Goal: Information Seeking & Learning: Compare options

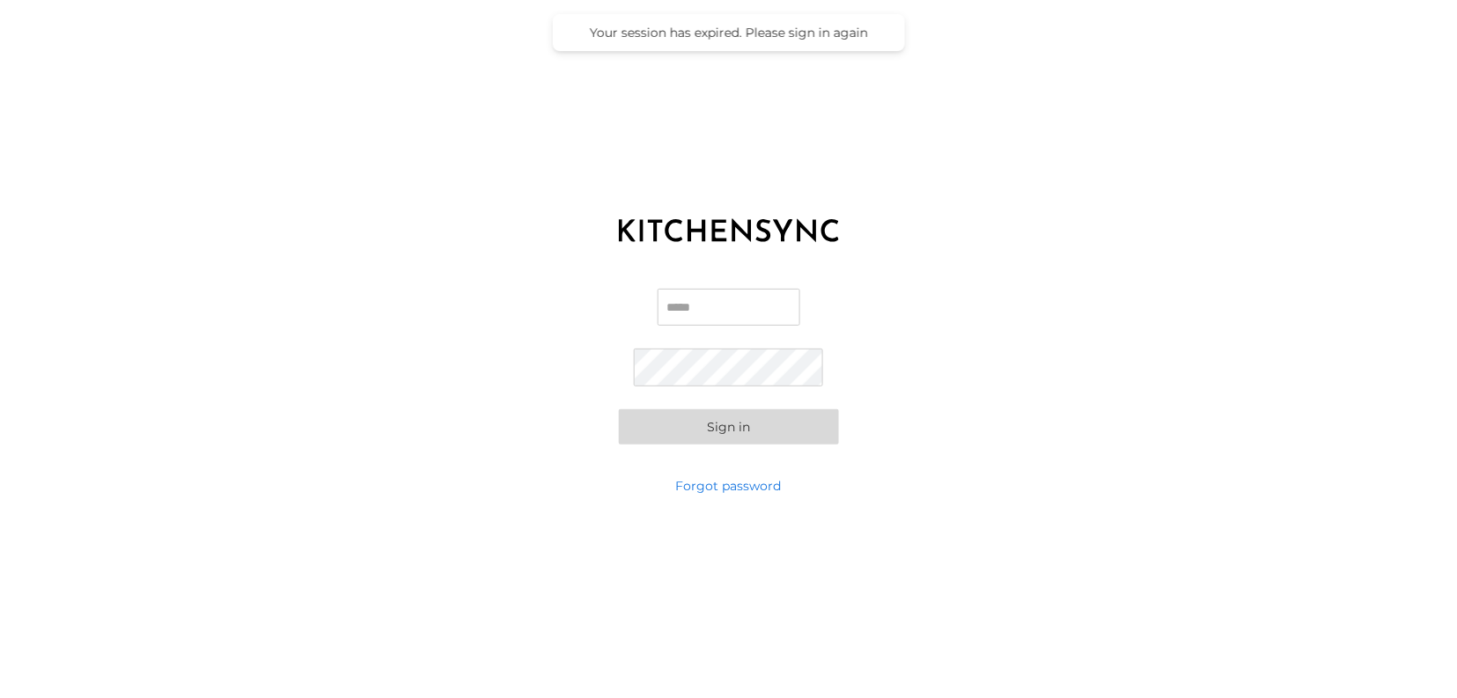
type input "**********"
click at [722, 430] on button "Sign in" at bounding box center [729, 426] width 220 height 35
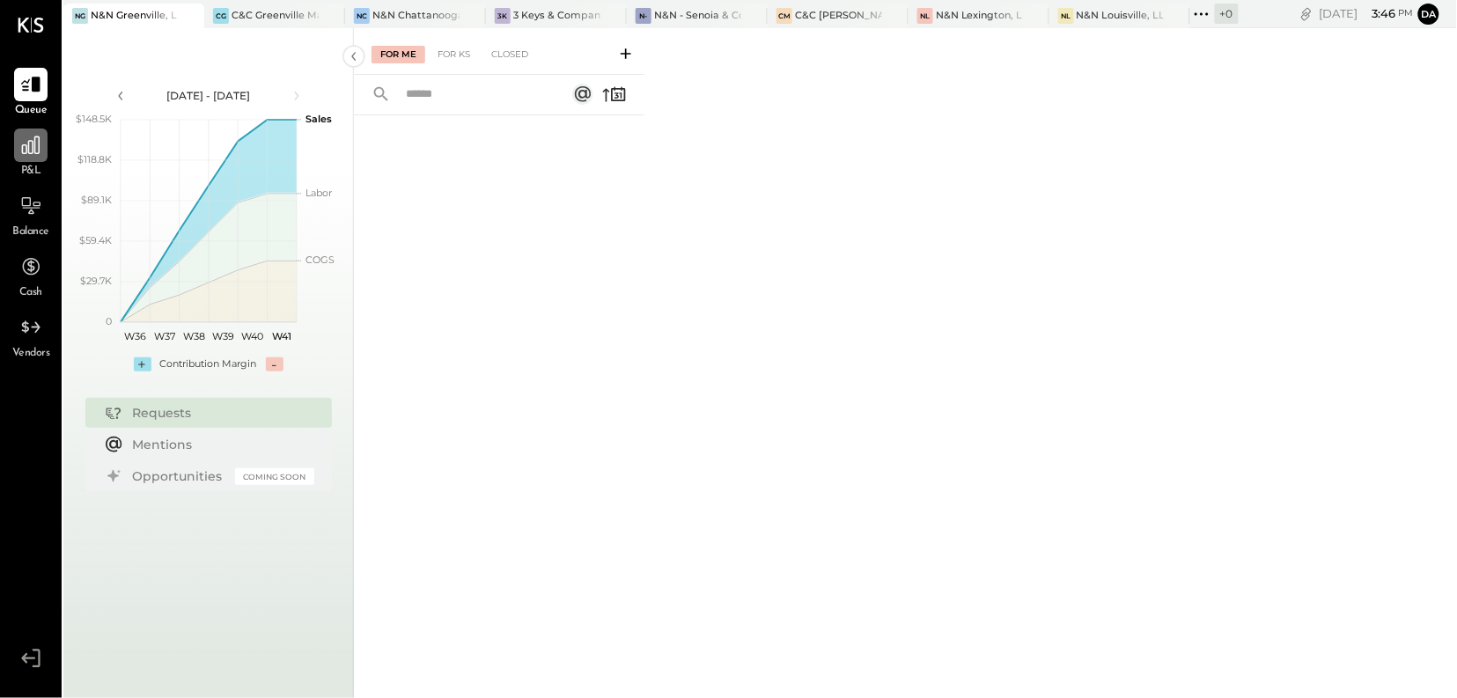
click at [36, 150] on icon at bounding box center [30, 145] width 23 height 23
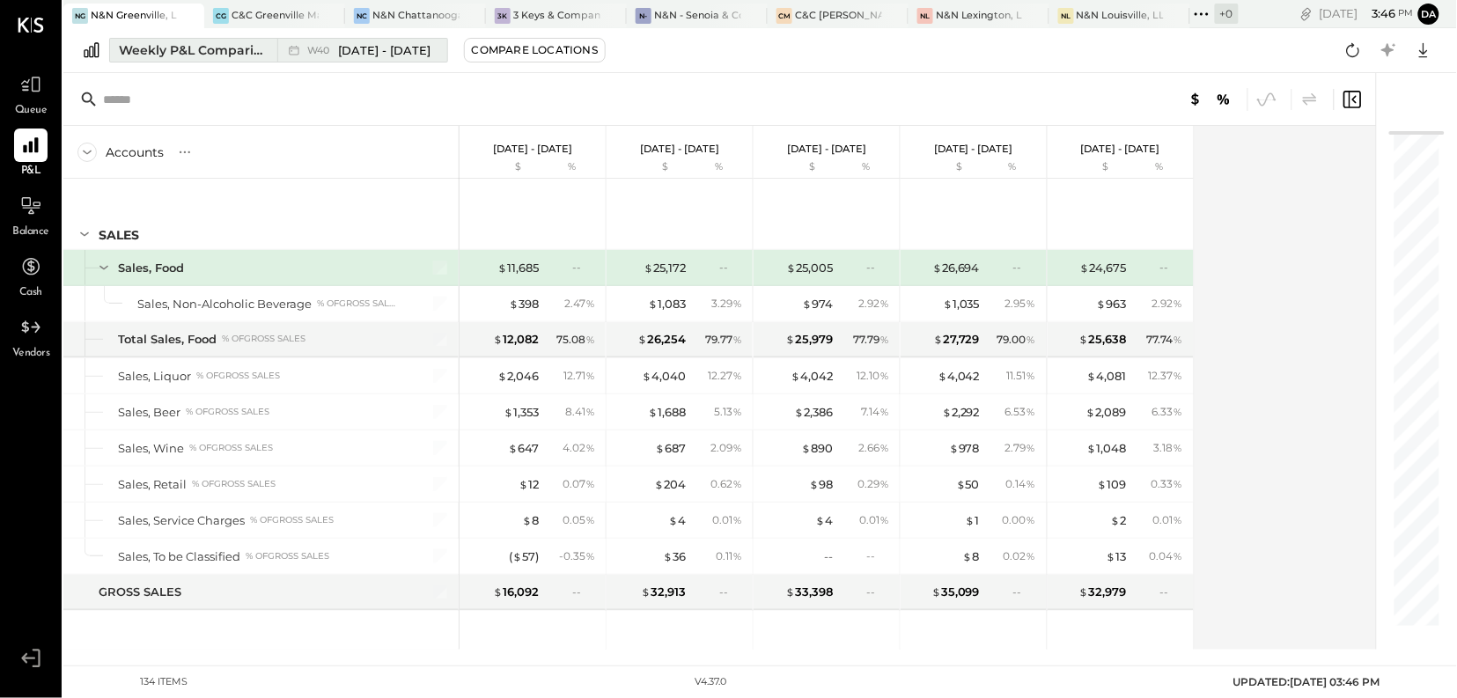
click at [210, 50] on div "Weekly P&L Comparison" at bounding box center [193, 50] width 148 height 18
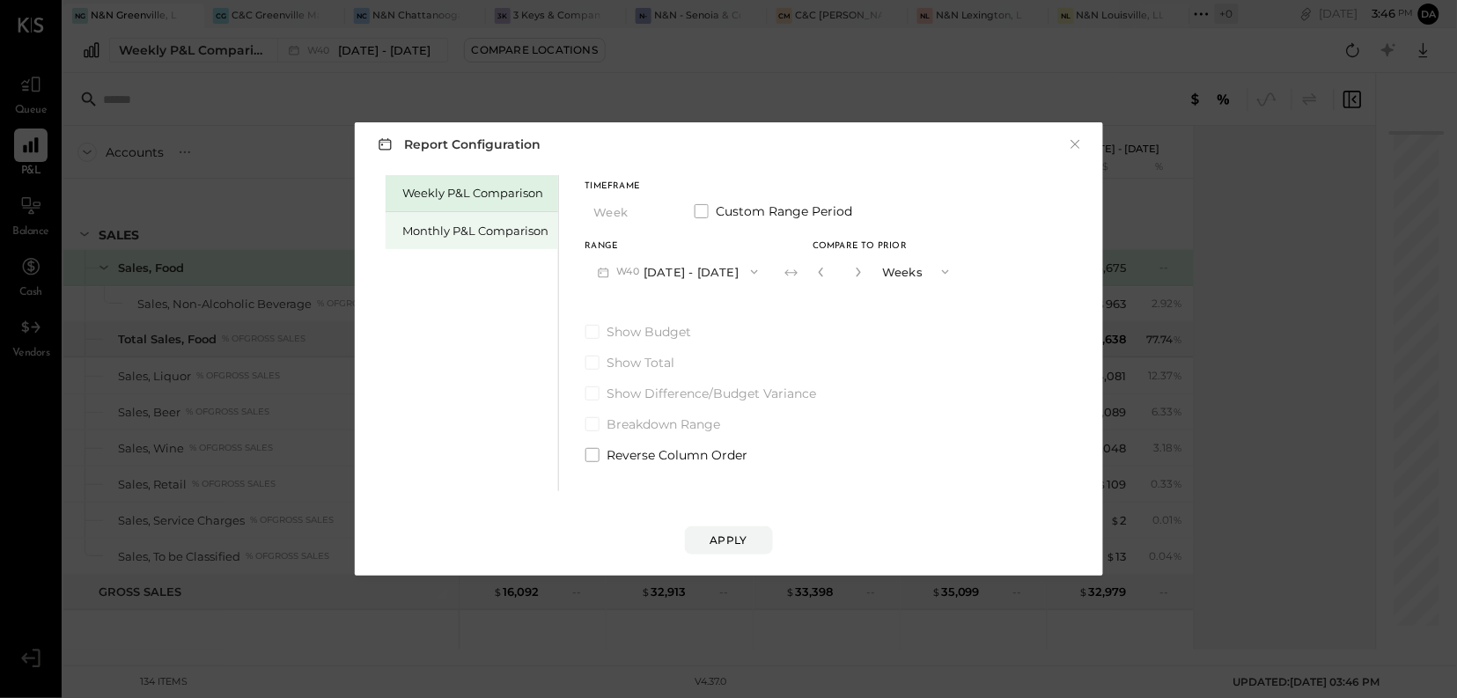
click at [436, 228] on div "Monthly P&L Comparison" at bounding box center [476, 231] width 146 height 17
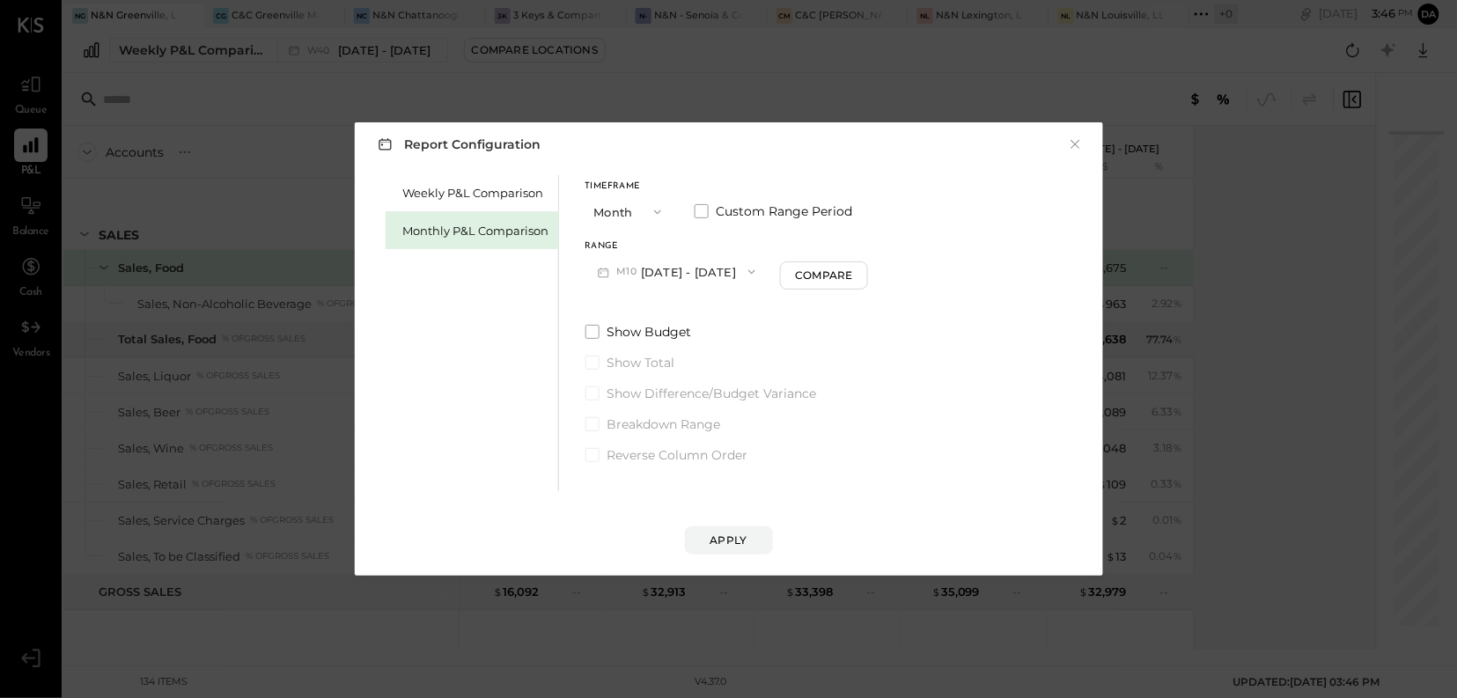
click at [745, 272] on icon "button" at bounding box center [752, 272] width 14 height 14
click at [674, 310] on span "[DATE] - [DATE]" at bounding box center [671, 311] width 84 height 15
click at [827, 278] on div "Compare" at bounding box center [826, 275] width 57 height 15
click at [855, 273] on icon "button" at bounding box center [858, 272] width 11 height 11
type input "*"
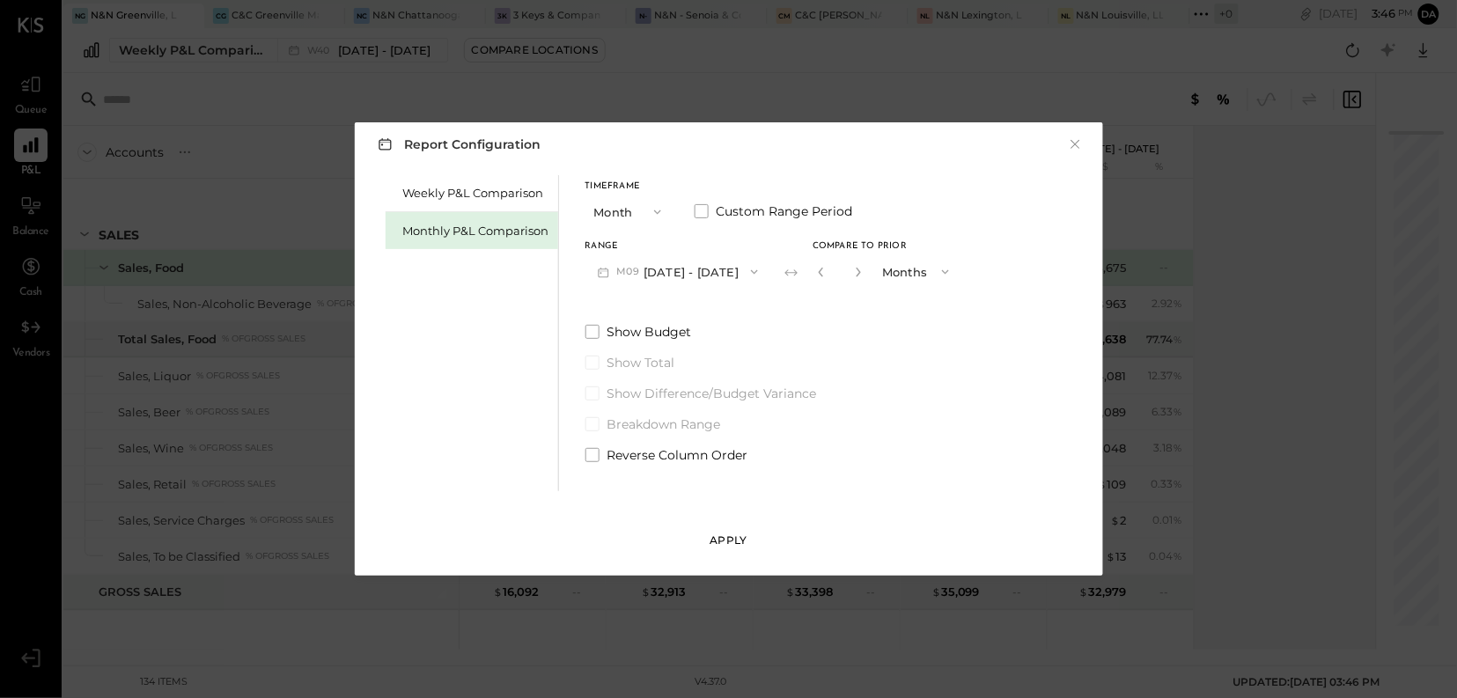
click at [717, 540] on div "Apply" at bounding box center [728, 540] width 37 height 15
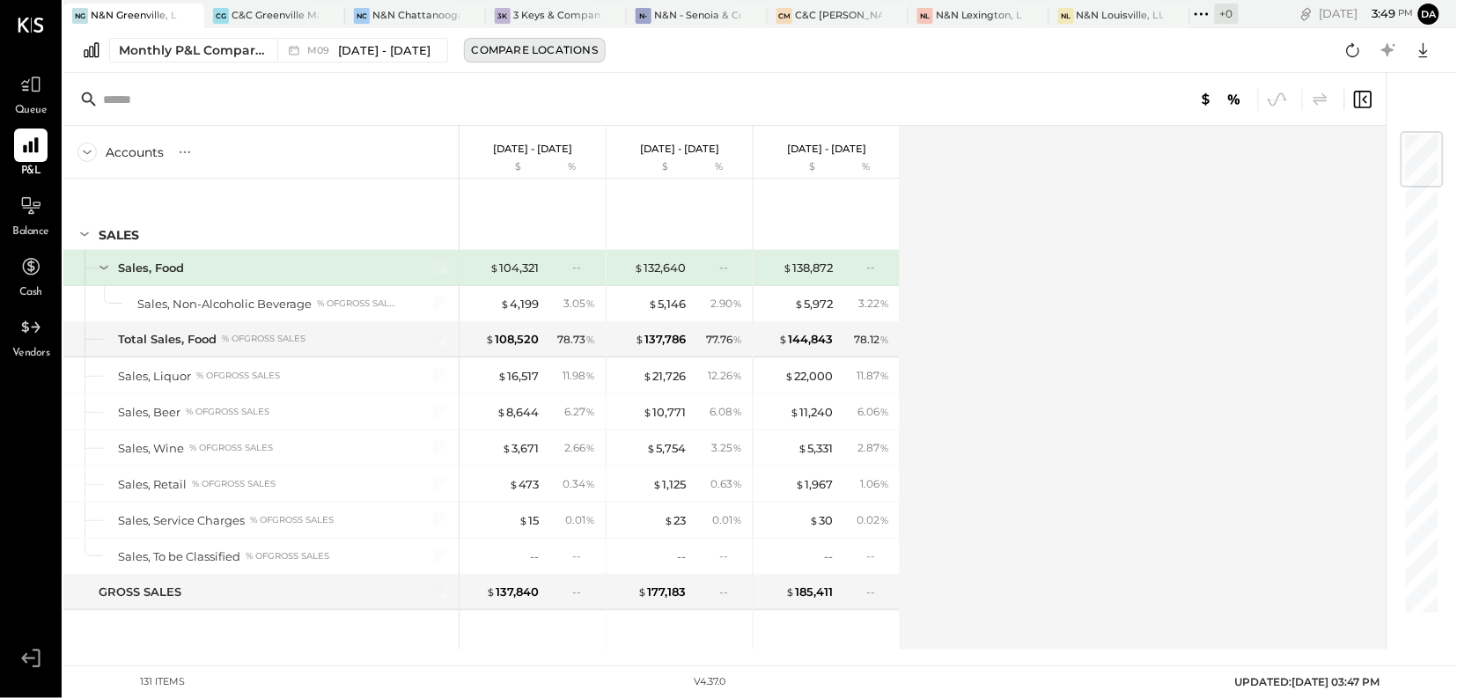
click at [545, 49] on div "Compare Locations" at bounding box center [535, 49] width 126 height 15
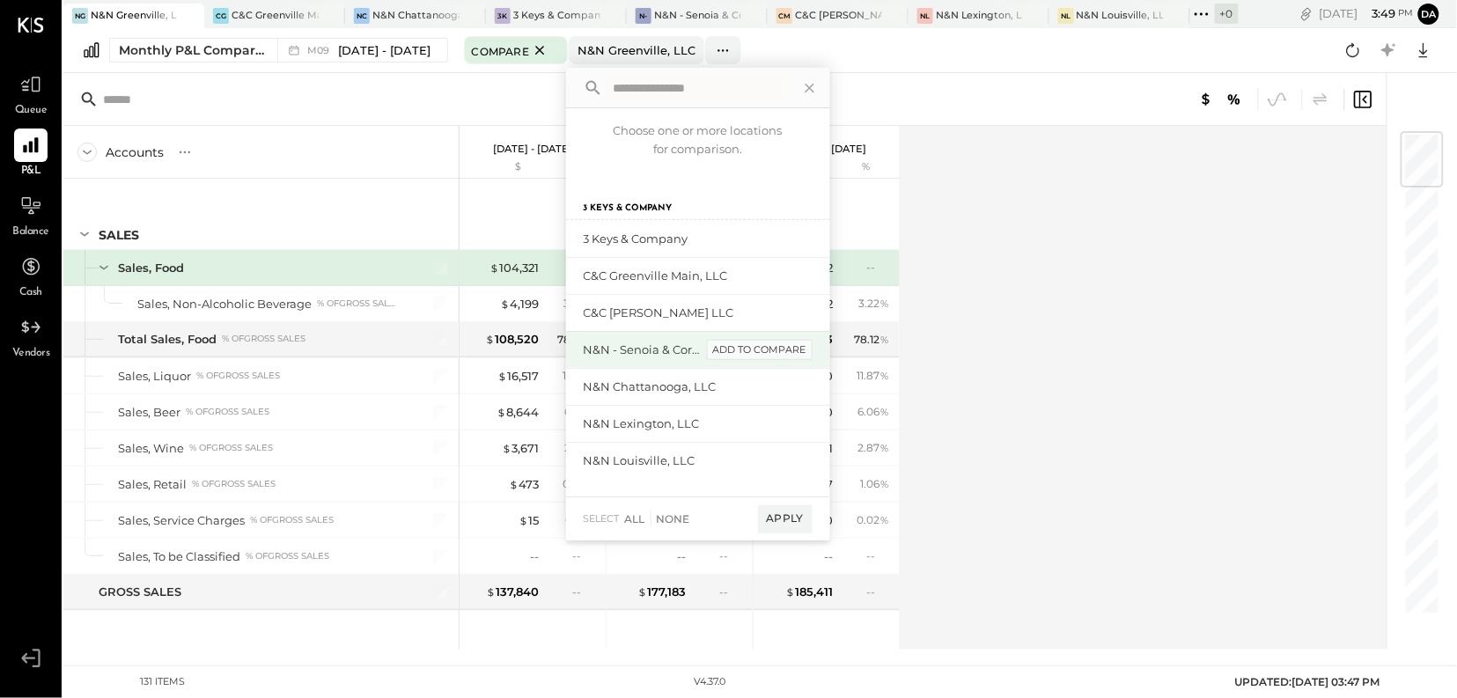
click at [790, 347] on div "add to compare" at bounding box center [760, 350] width 106 height 21
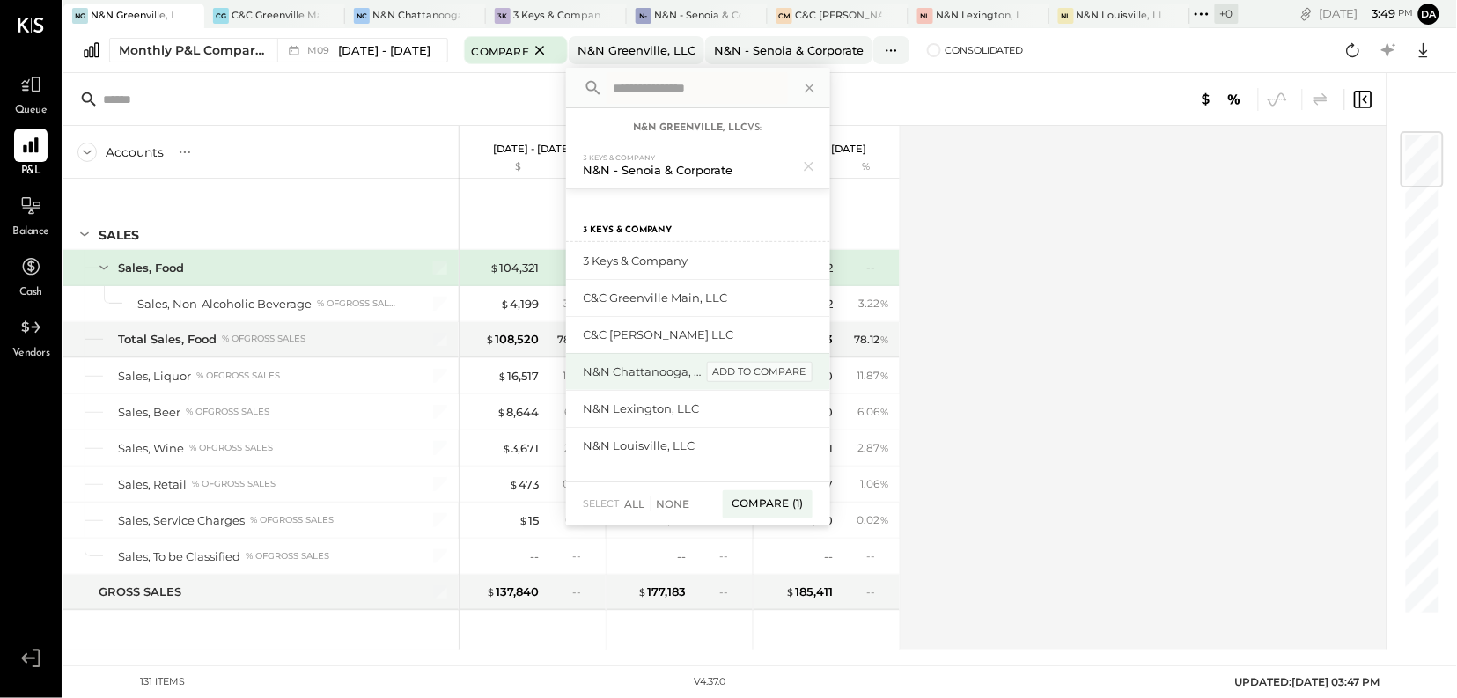
click at [746, 376] on div "add to compare" at bounding box center [760, 372] width 106 height 21
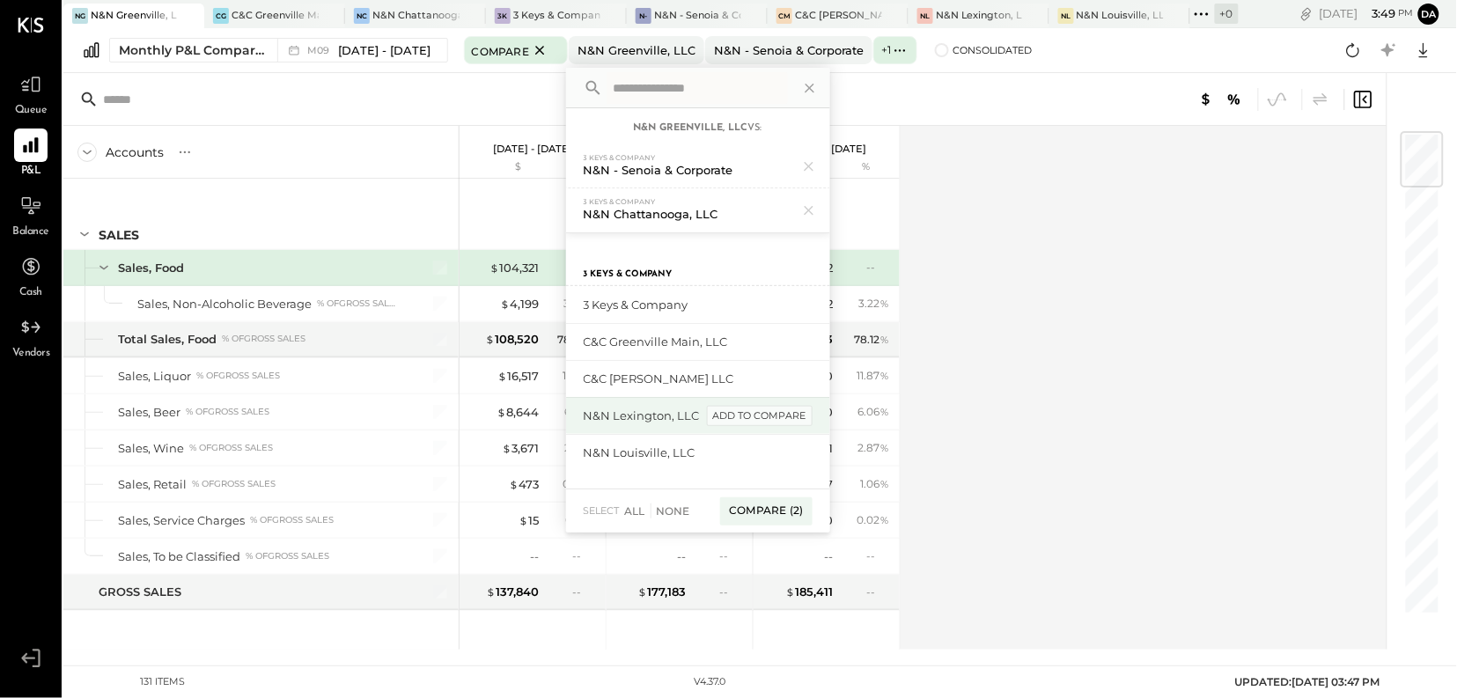
click at [725, 416] on div "add to compare" at bounding box center [760, 416] width 106 height 21
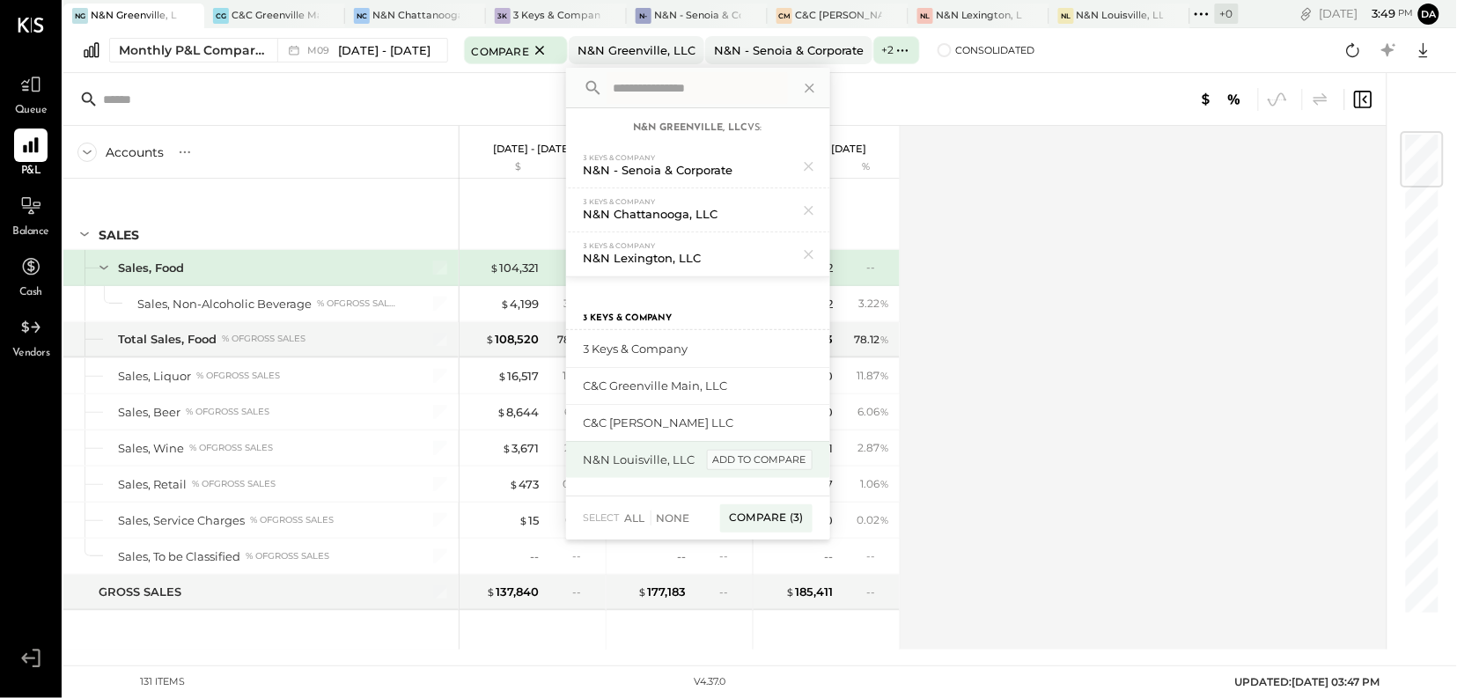
click at [729, 463] on div "add to compare" at bounding box center [760, 460] width 106 height 21
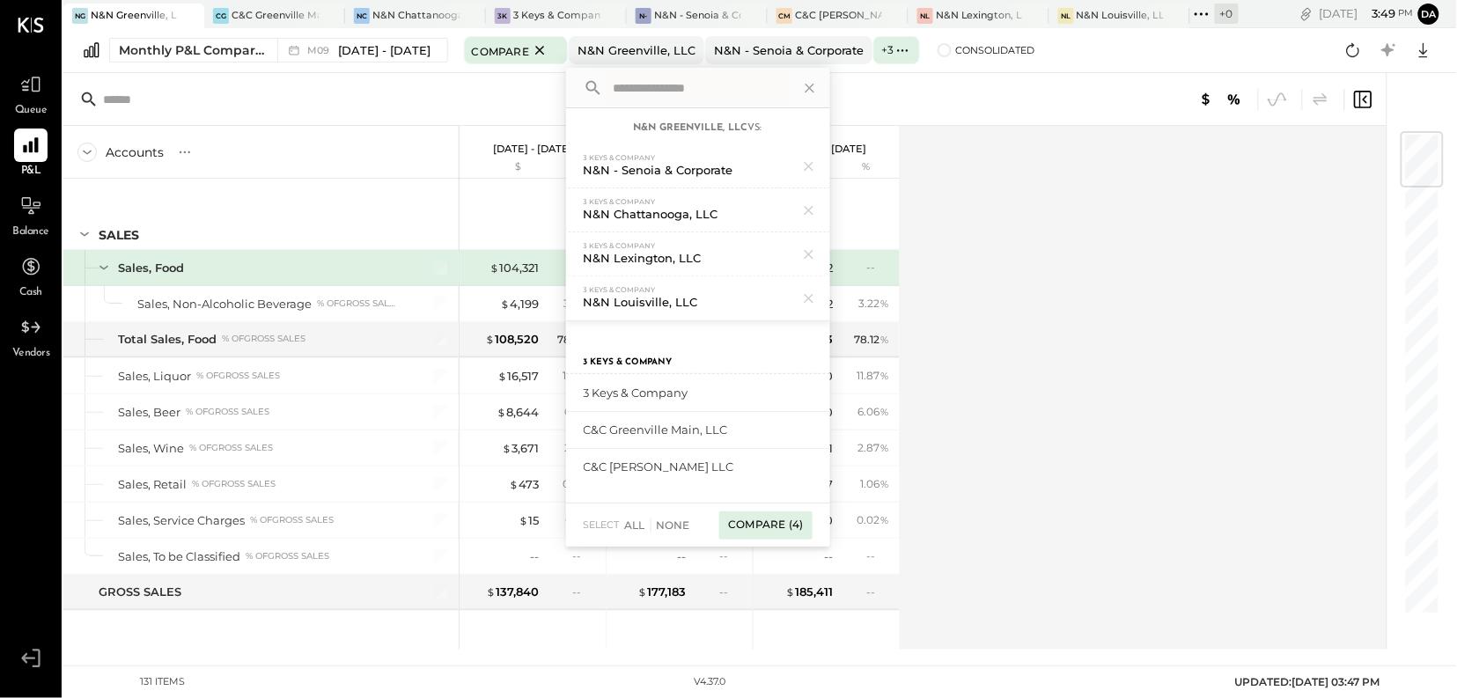
click at [776, 533] on div "Compare (4)" at bounding box center [765, 525] width 92 height 28
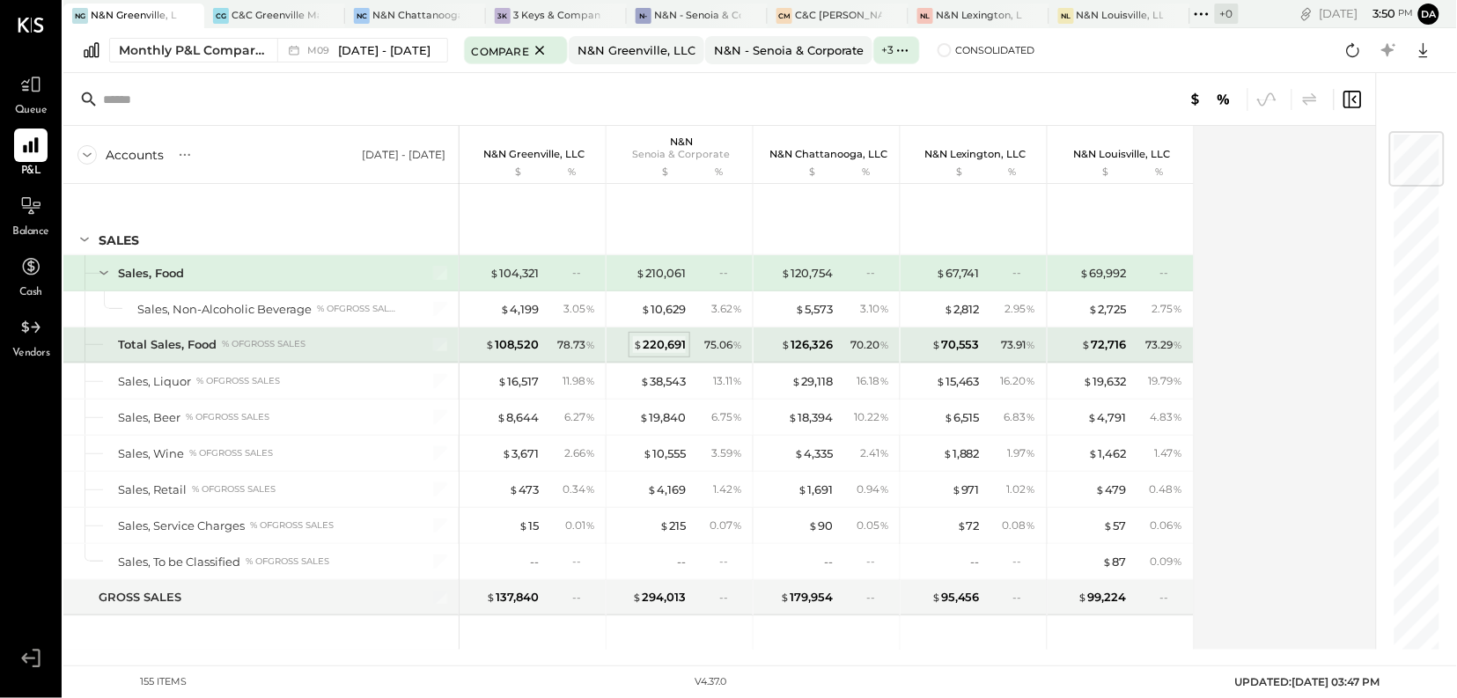
click at [666, 340] on div "$ 220,691" at bounding box center [659, 344] width 53 height 17
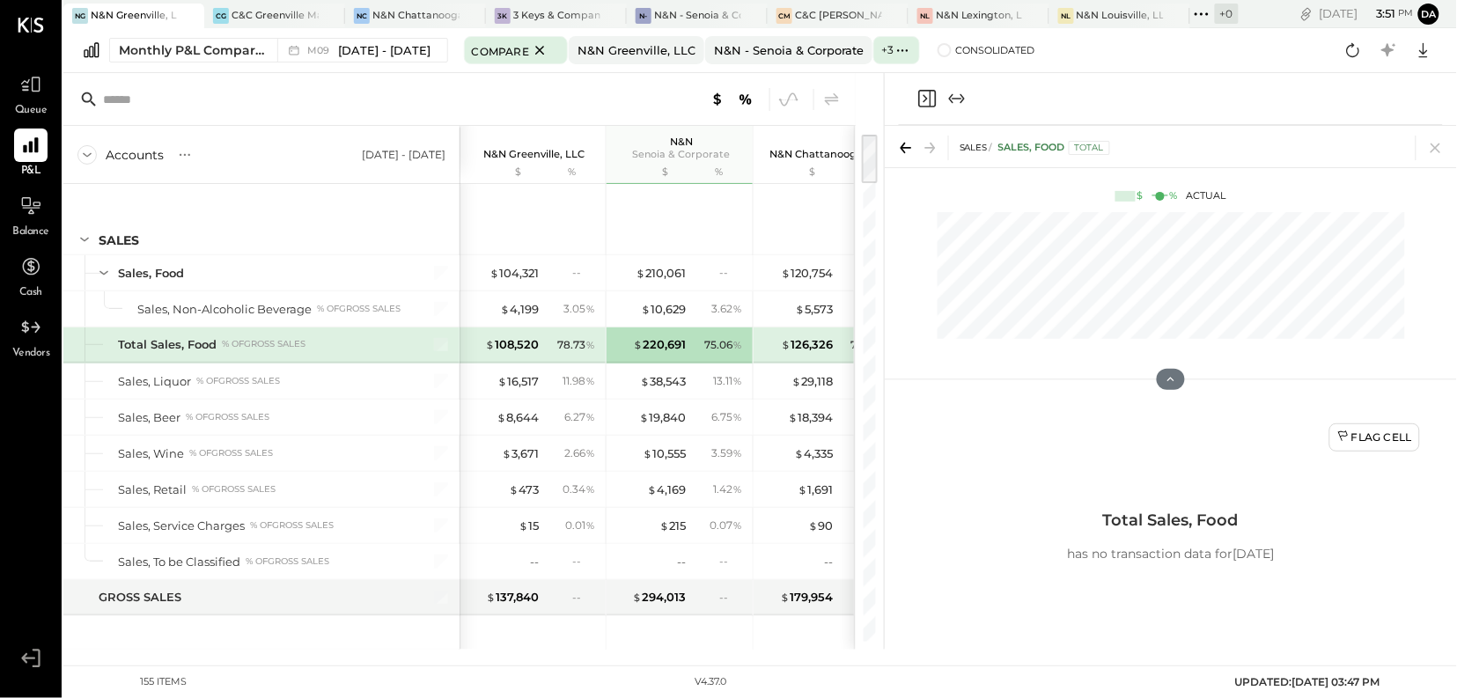
drag, startPoint x: 1437, startPoint y: 151, endPoint x: 1152, endPoint y: 229, distance: 294.9
click at [1436, 151] on icon at bounding box center [1435, 148] width 25 height 25
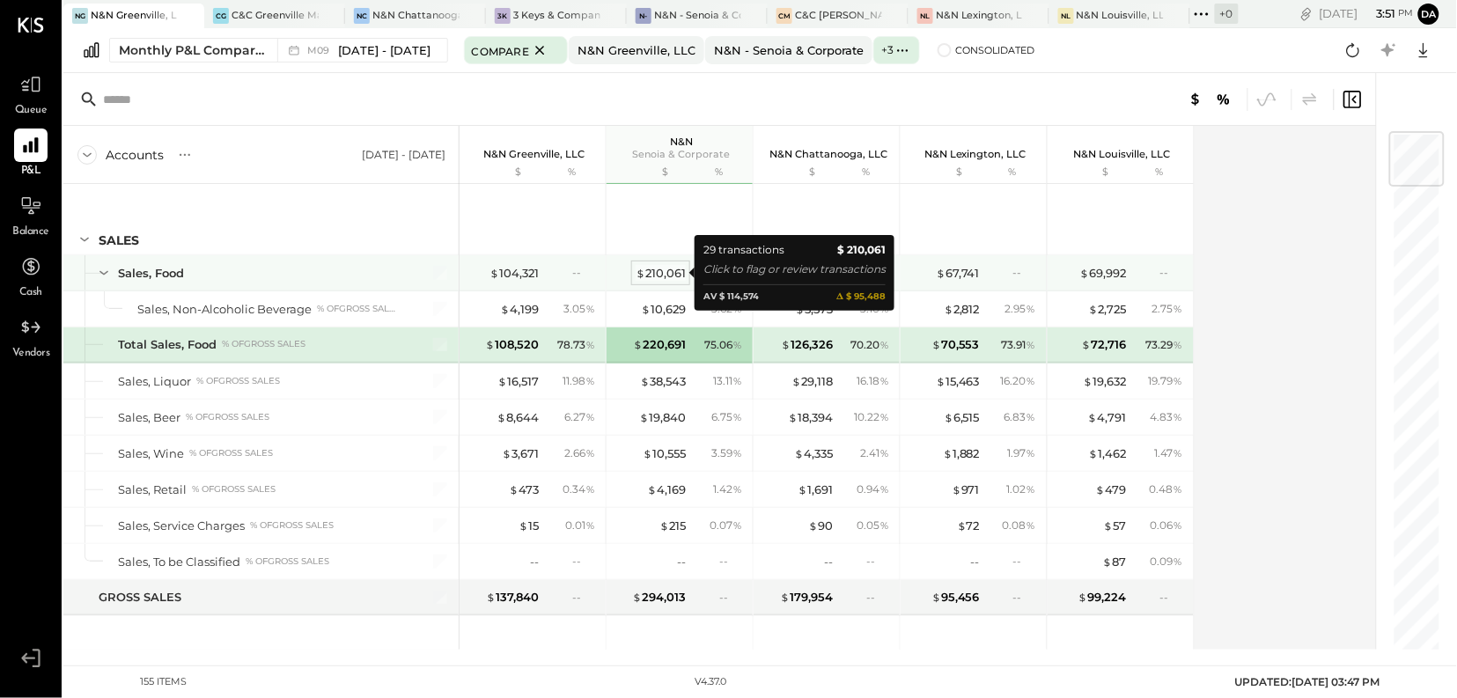
click at [657, 276] on div "$ 210,061" at bounding box center [661, 273] width 50 height 17
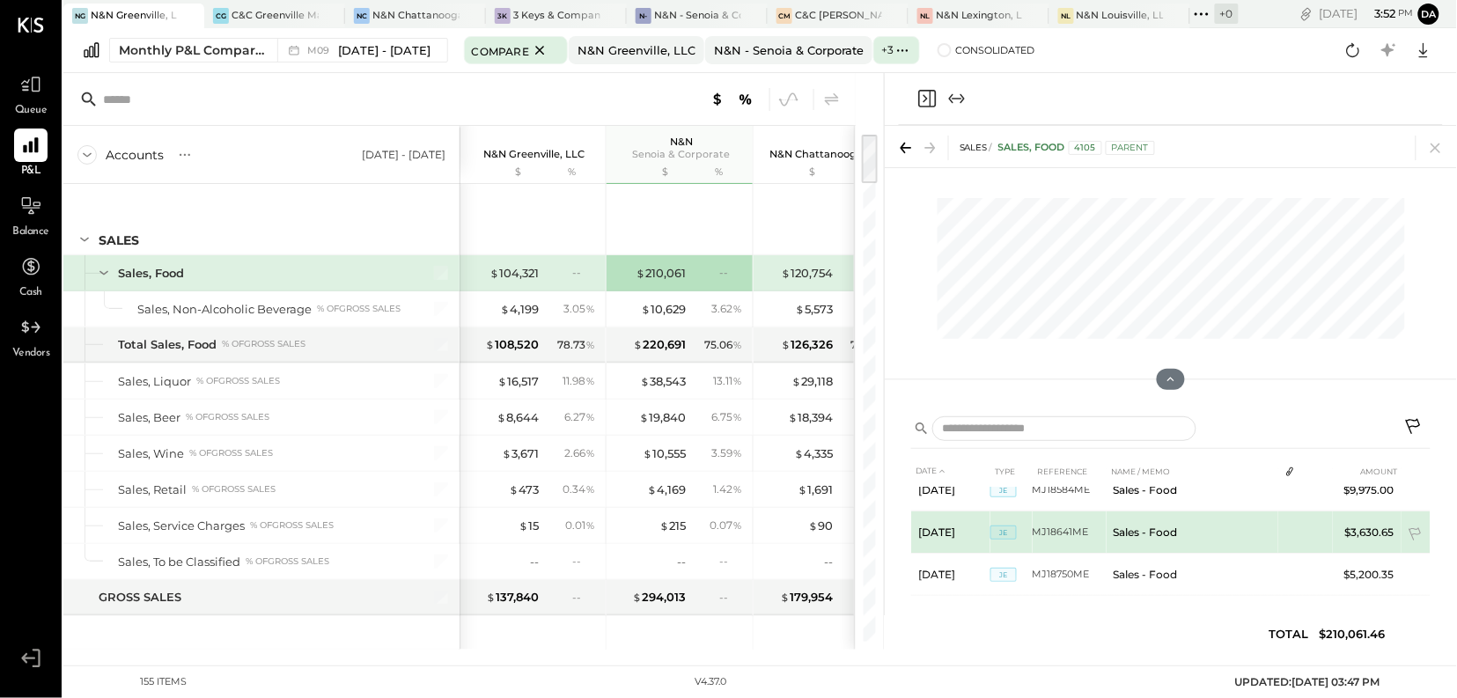
scroll to position [1102, 0]
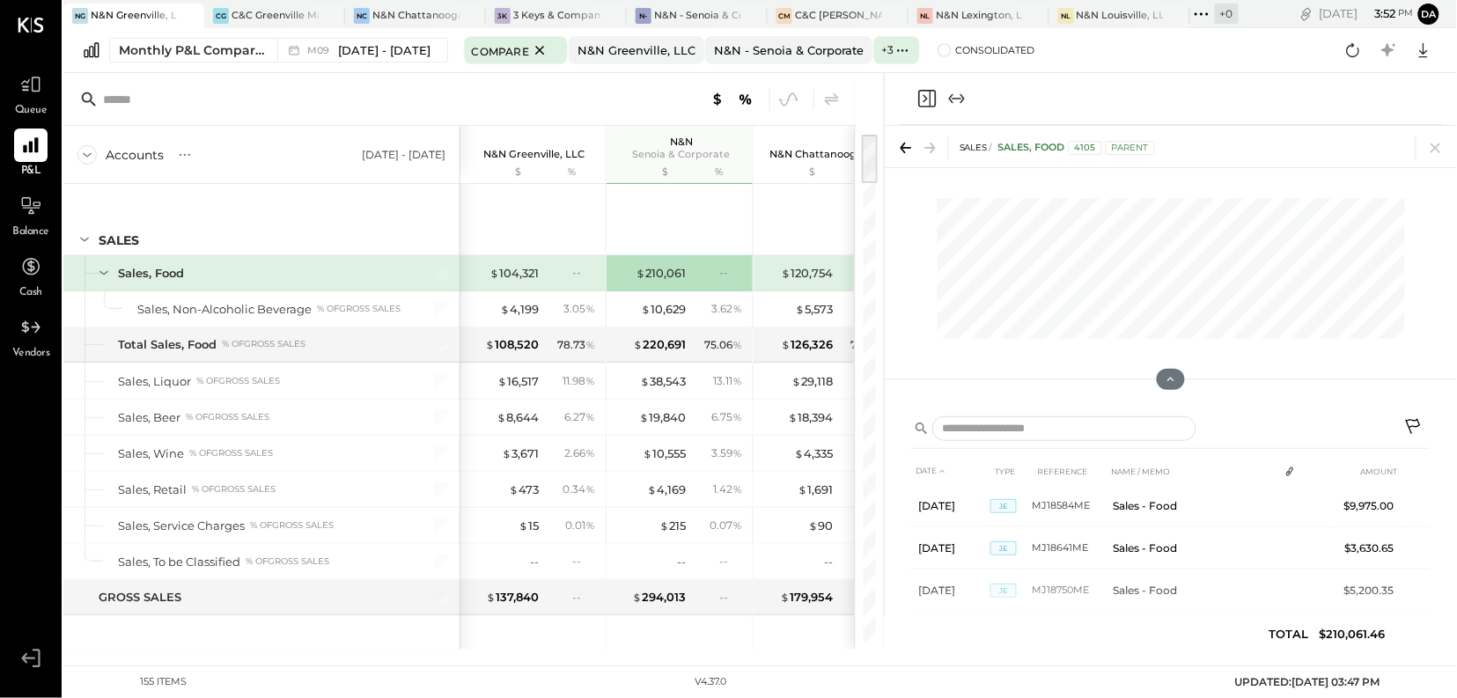
click at [1416, 419] on icon at bounding box center [1414, 428] width 21 height 21
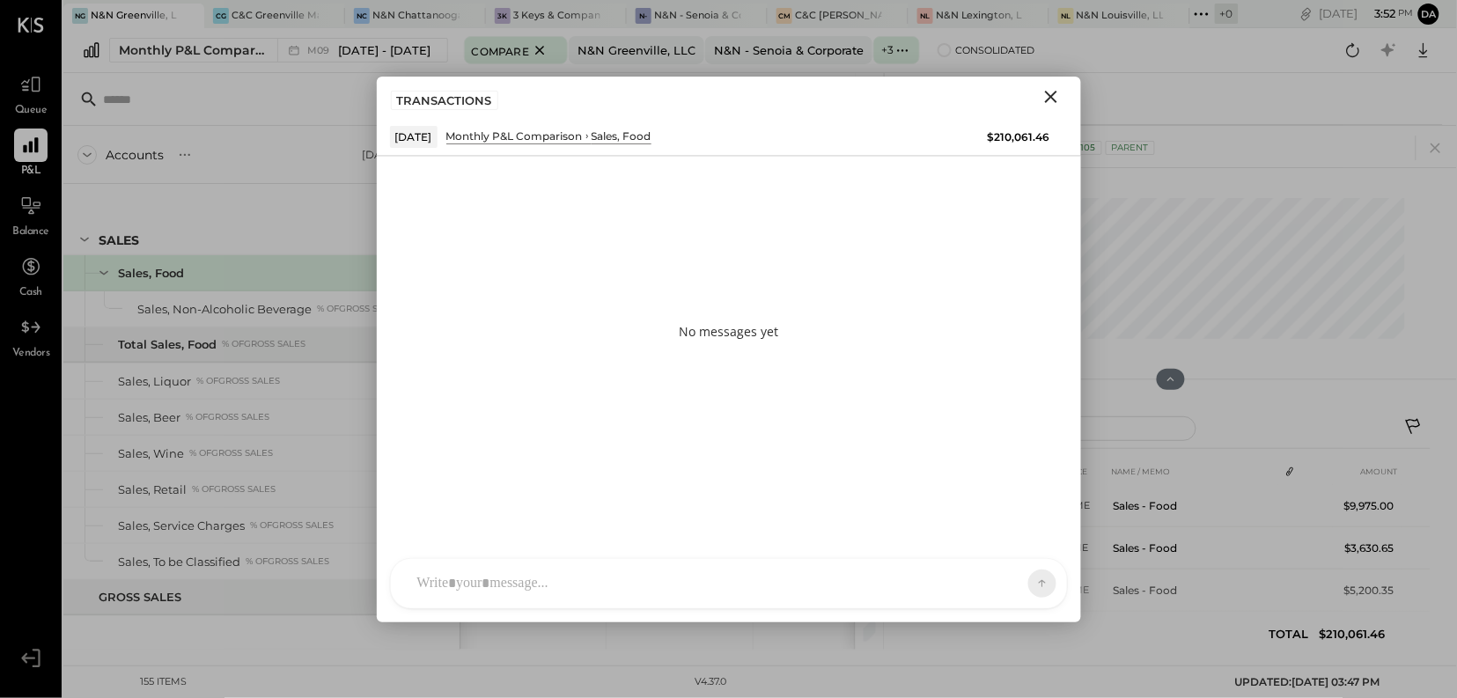
click at [422, 588] on div at bounding box center [712, 583] width 609 height 39
click at [1007, 586] on icon at bounding box center [1008, 583] width 18 height 18
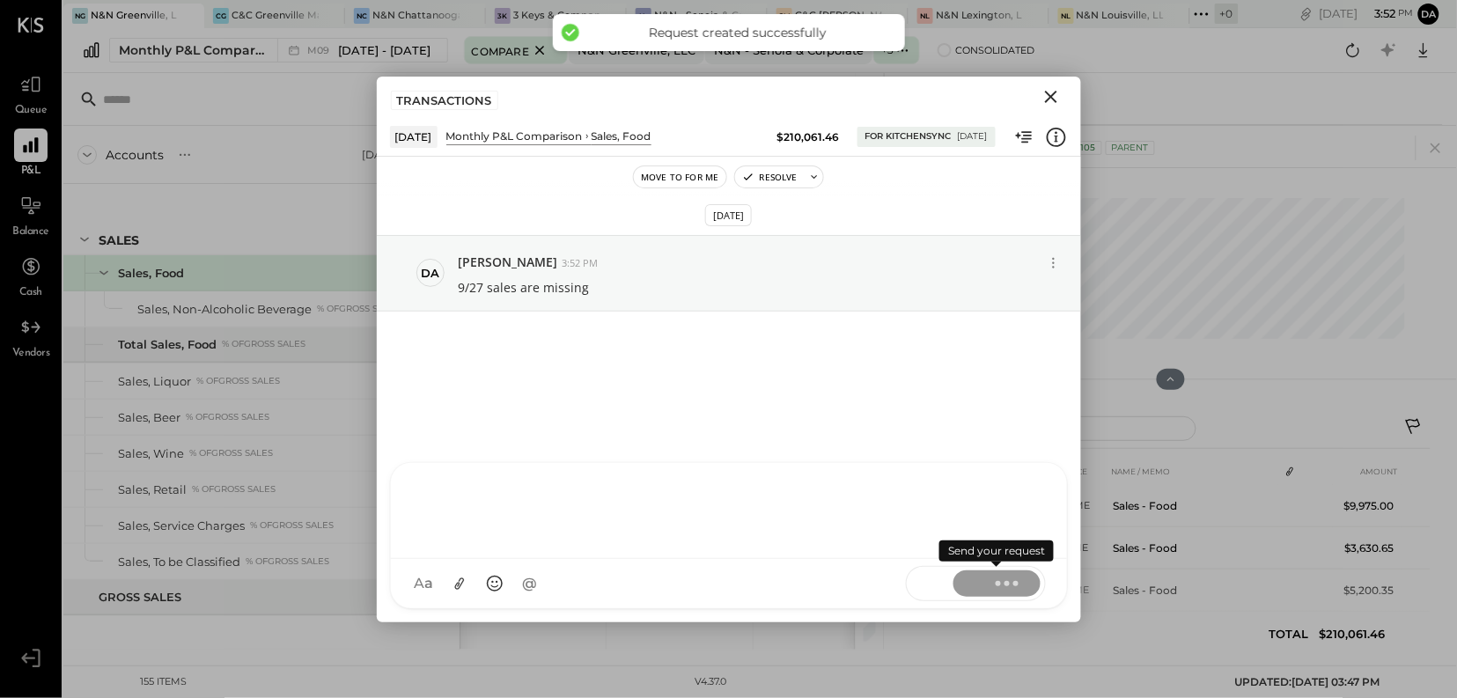
click at [1052, 95] on icon "Close" at bounding box center [1051, 97] width 12 height 12
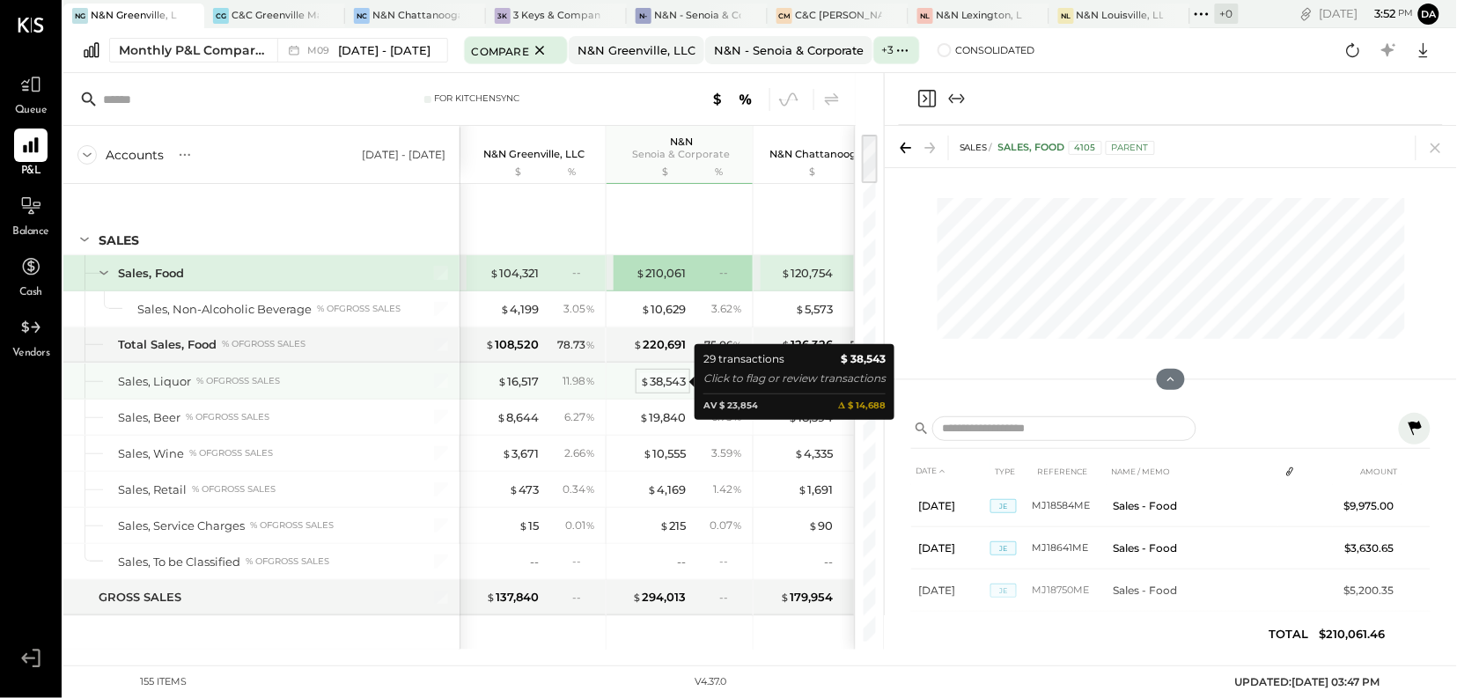
click at [649, 386] on div "$ 38,543" at bounding box center [663, 381] width 46 height 17
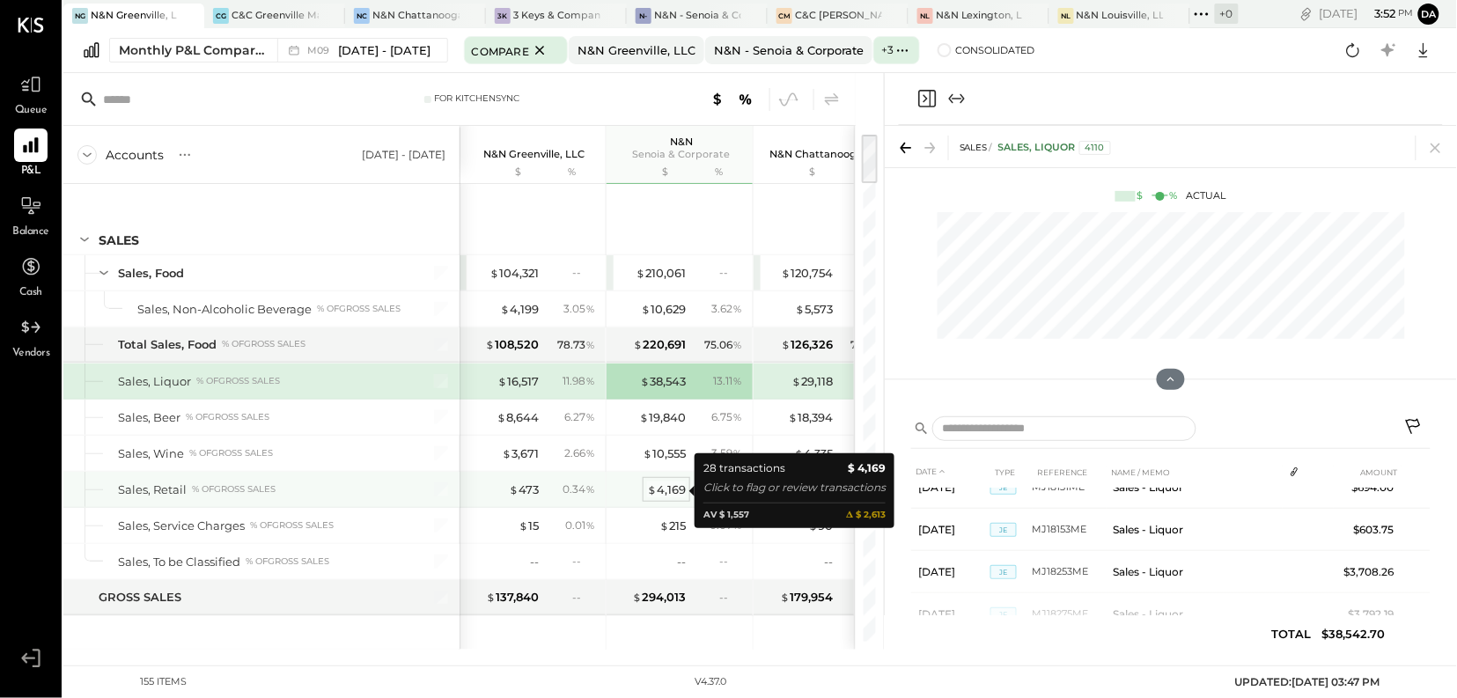
click at [669, 488] on div "$ 4,169" at bounding box center [666, 490] width 39 height 17
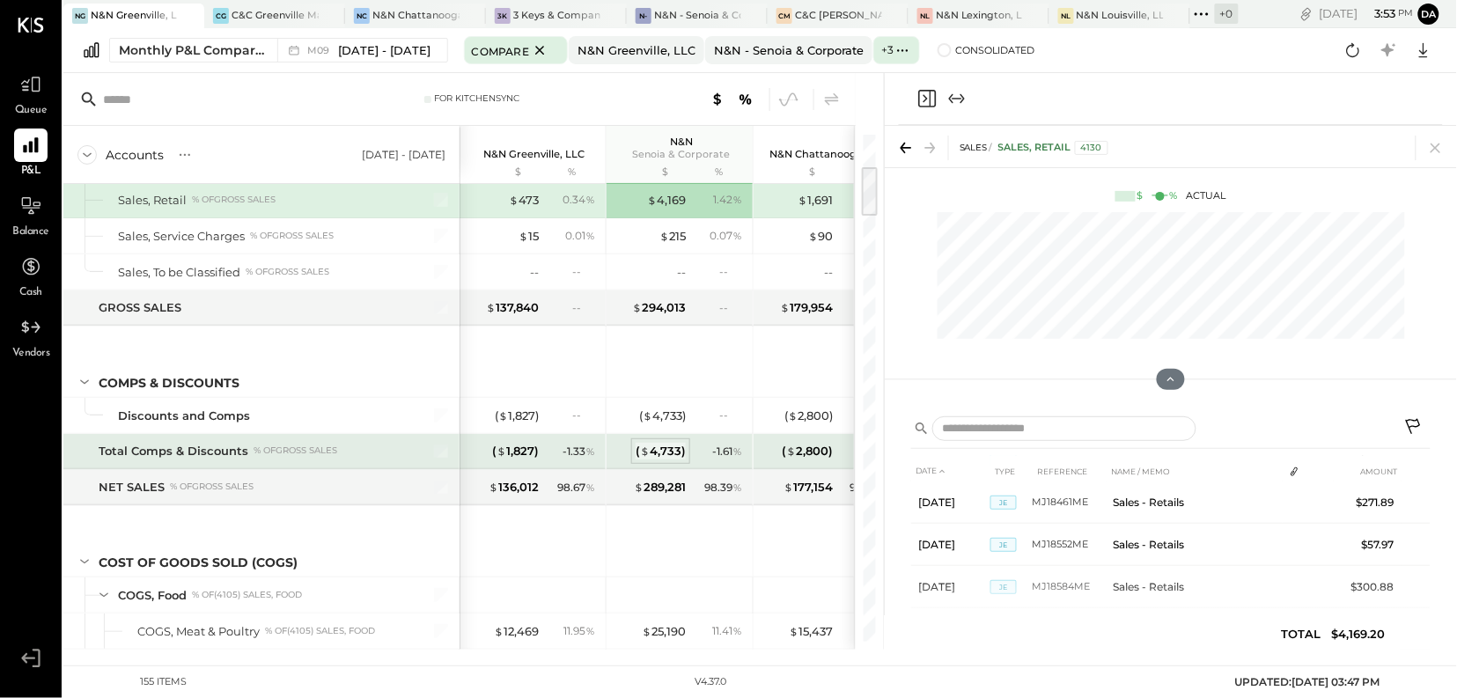
scroll to position [313, 0]
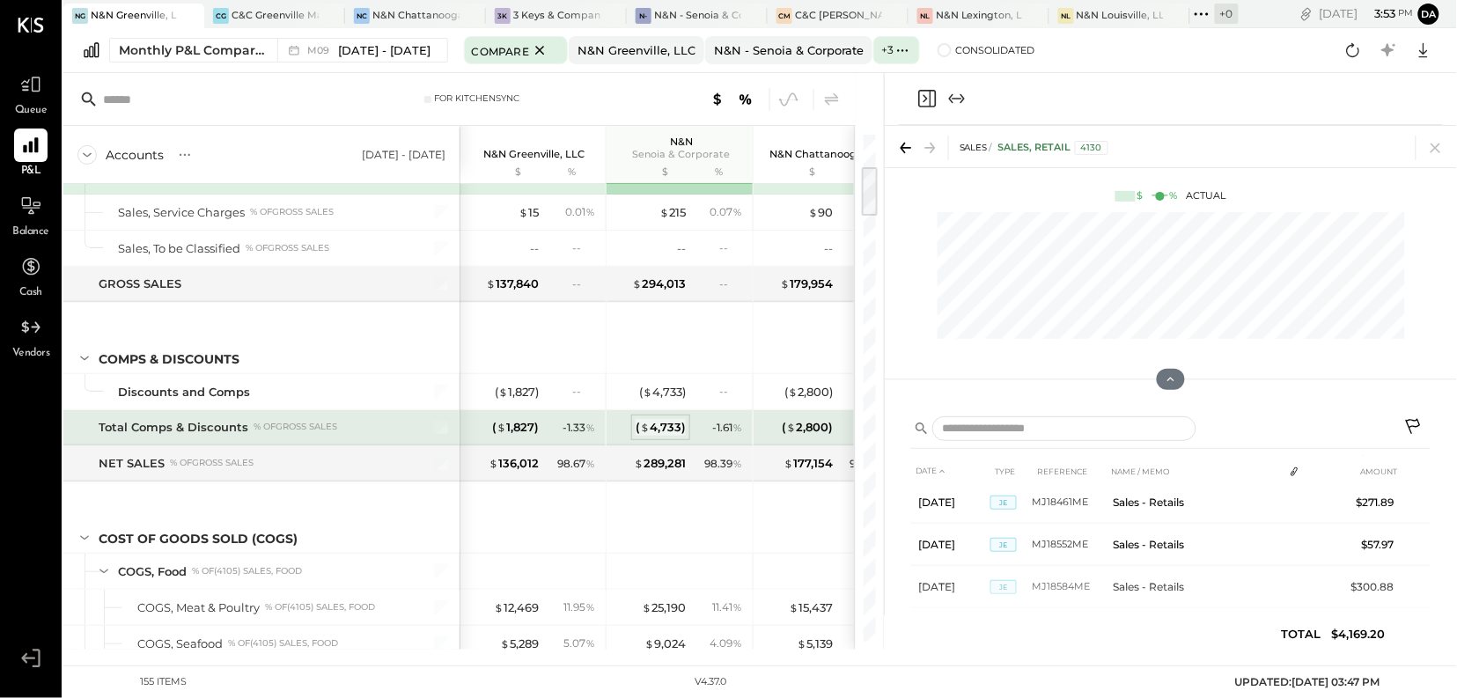
click at [676, 432] on div "( $ 4,733 )" at bounding box center [661, 427] width 50 height 17
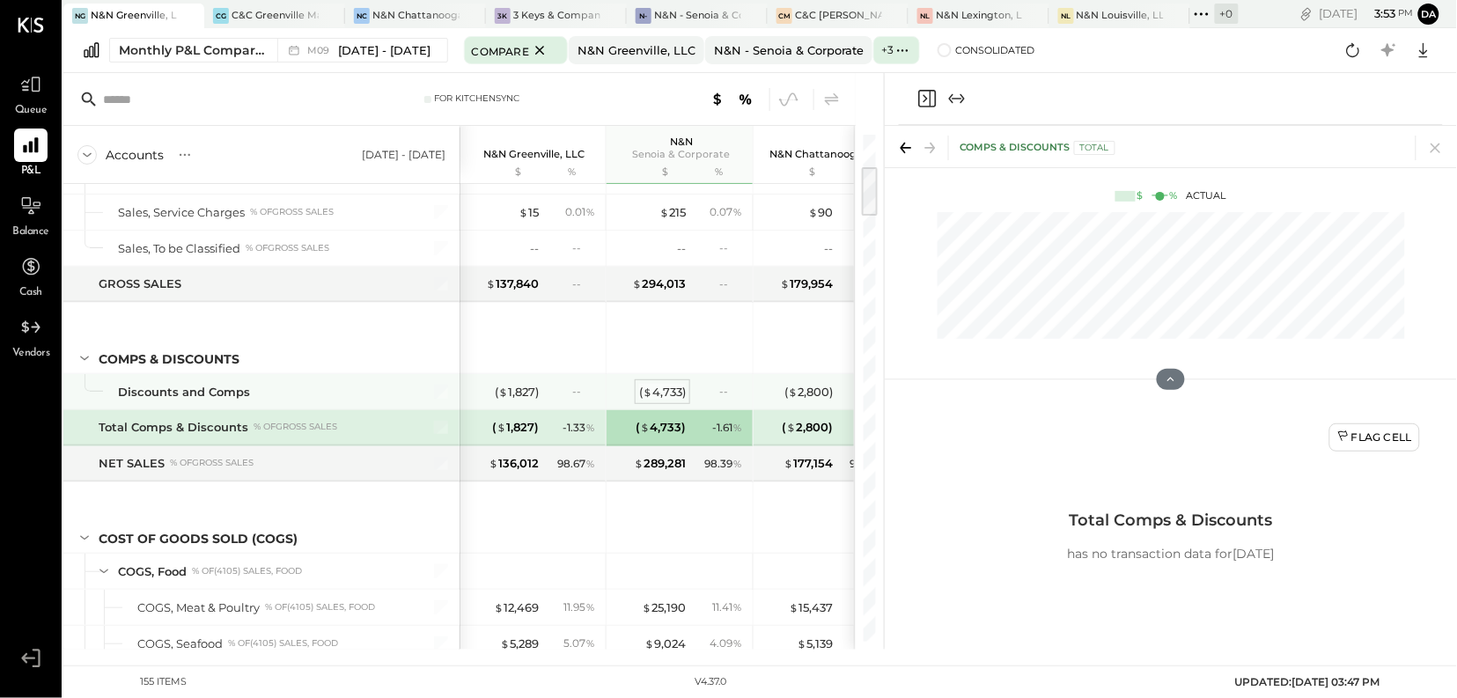
click at [655, 397] on div "( $ 4,733 )" at bounding box center [662, 392] width 47 height 17
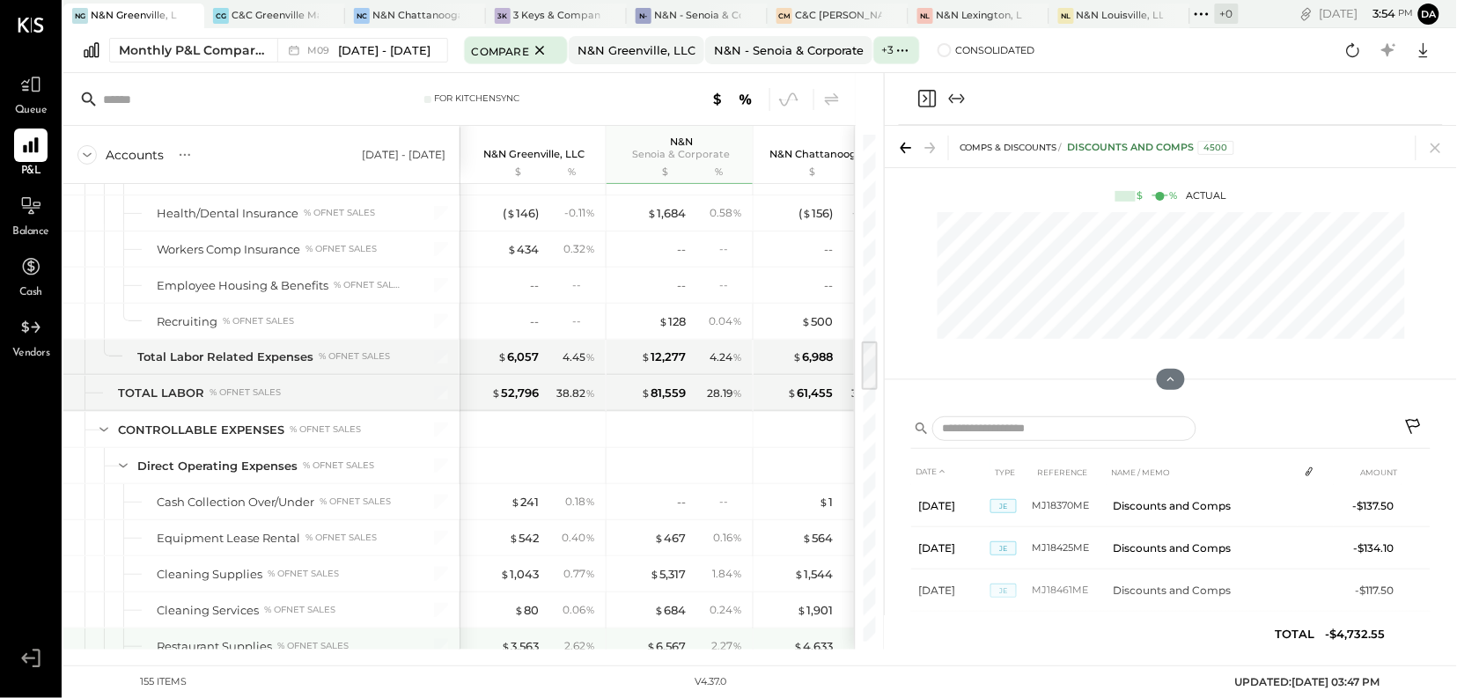
scroll to position [2131, 0]
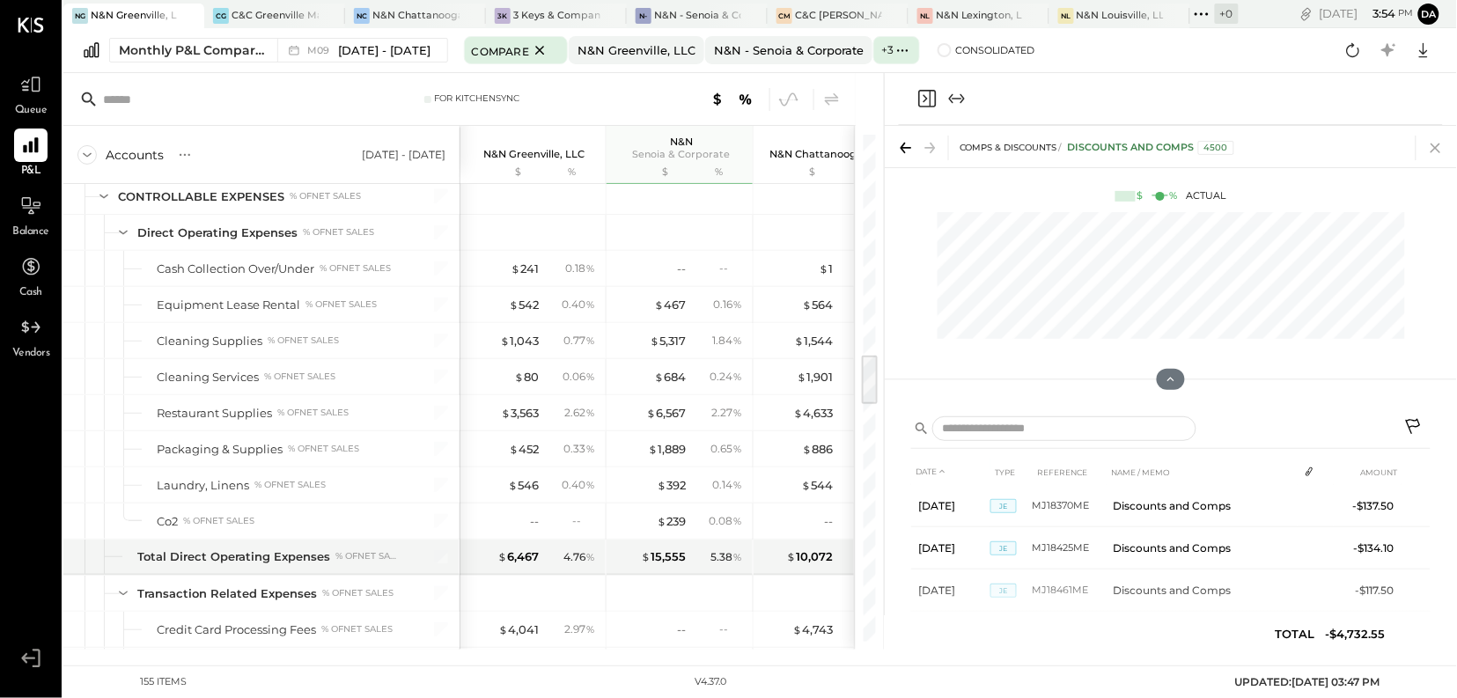
click at [1433, 152] on icon at bounding box center [1435, 148] width 25 height 25
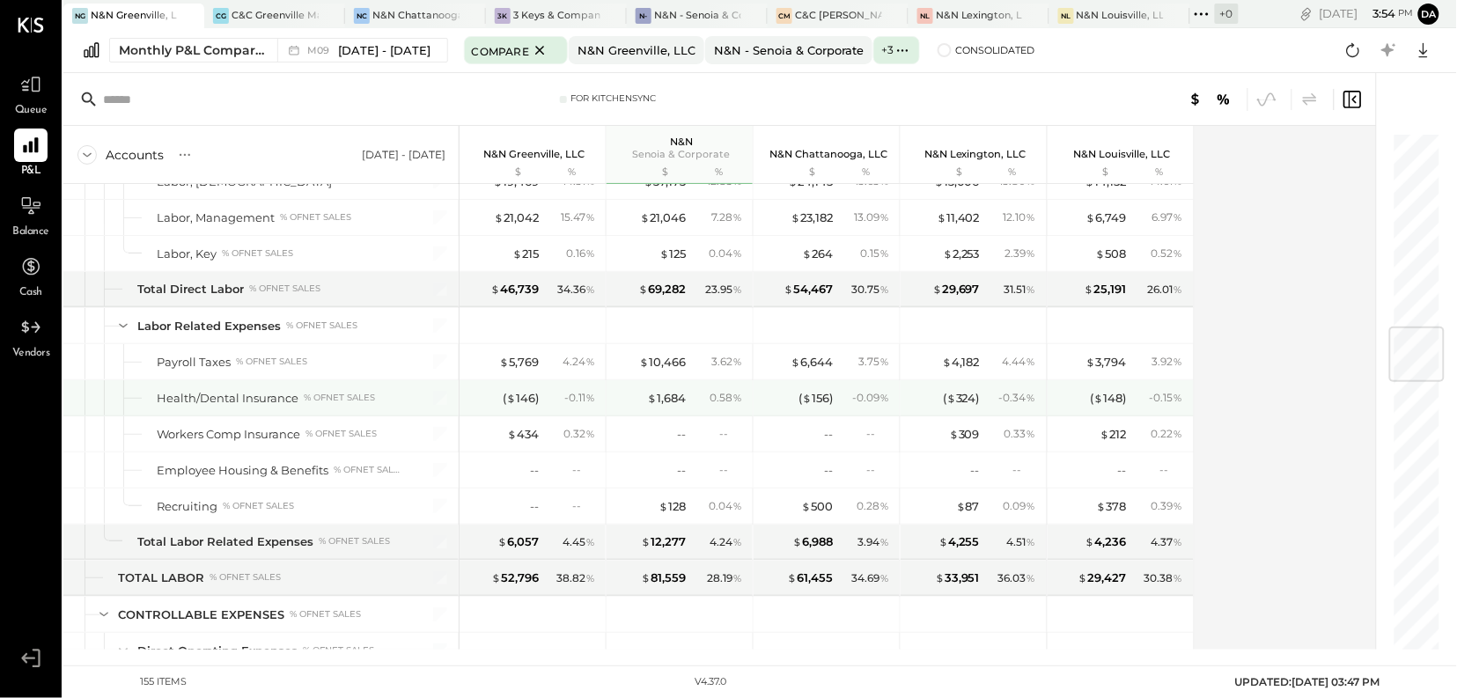
scroll to position [1645, 0]
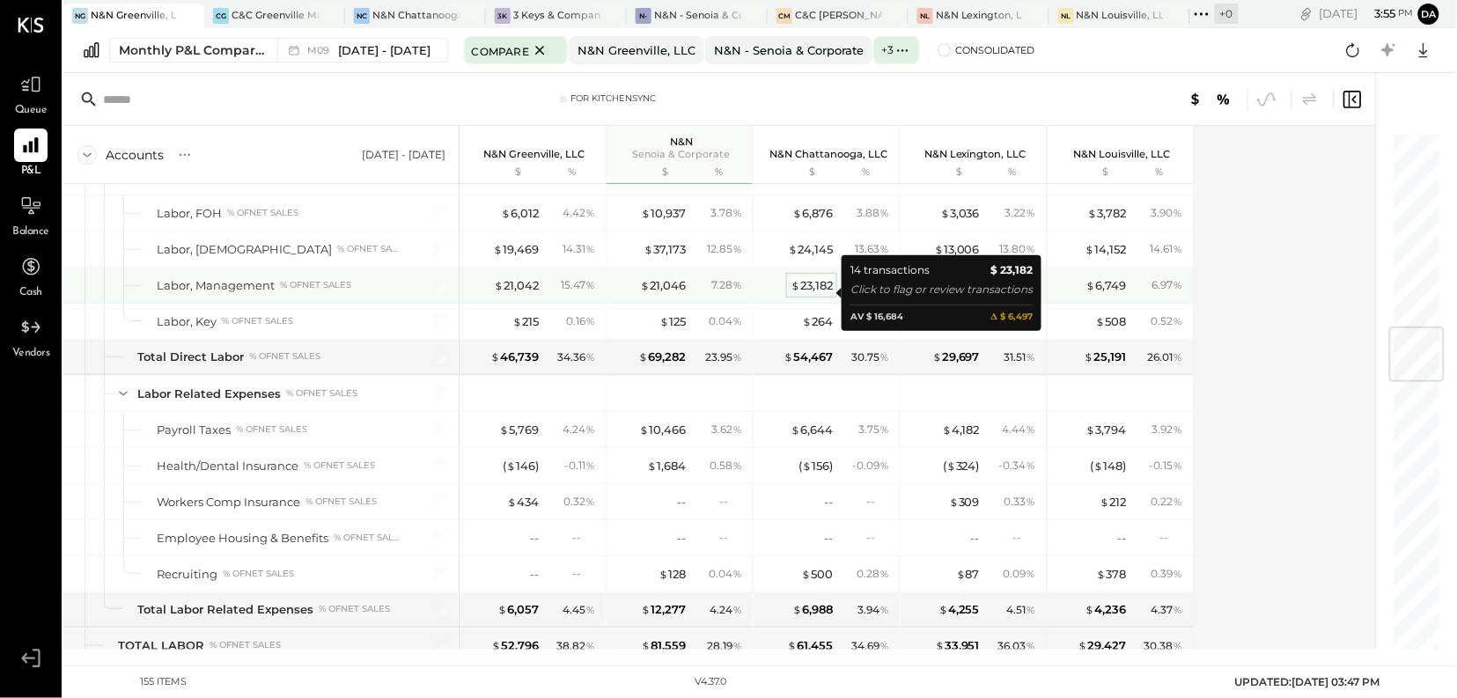
click at [803, 294] on div "$ 23,182" at bounding box center [812, 285] width 42 height 17
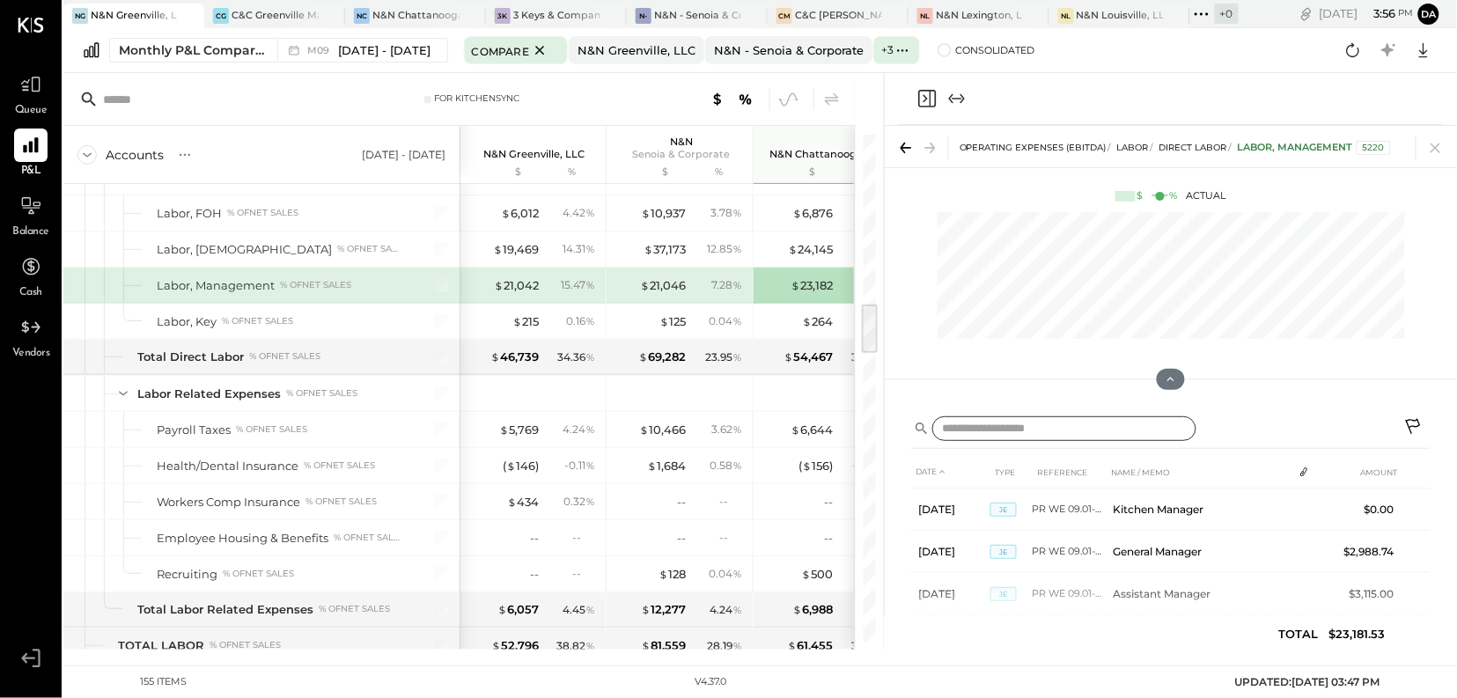
click at [1008, 435] on input "text" at bounding box center [1064, 429] width 264 height 26
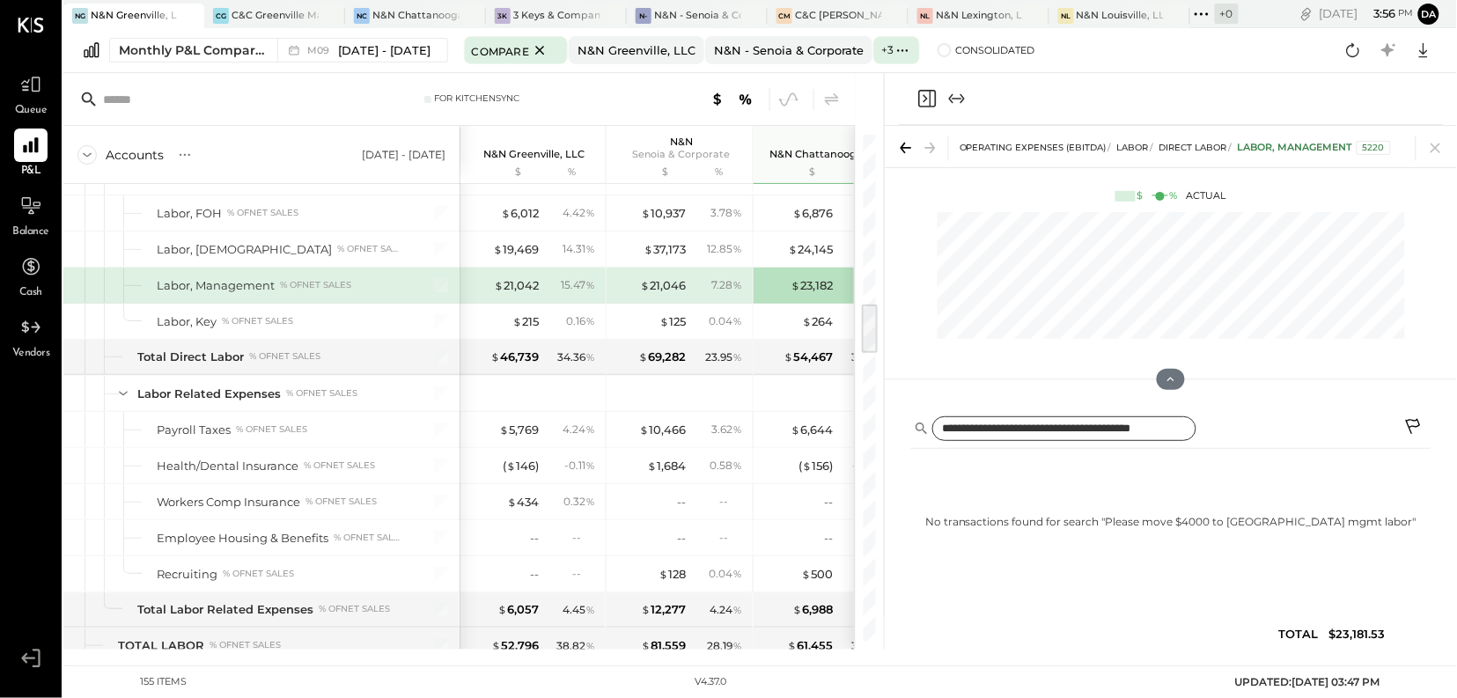
scroll to position [0, 14]
click at [1069, 430] on input "**********" at bounding box center [1064, 429] width 264 height 26
click at [1075, 430] on input "**********" at bounding box center [1064, 429] width 264 height 26
type input "**********"
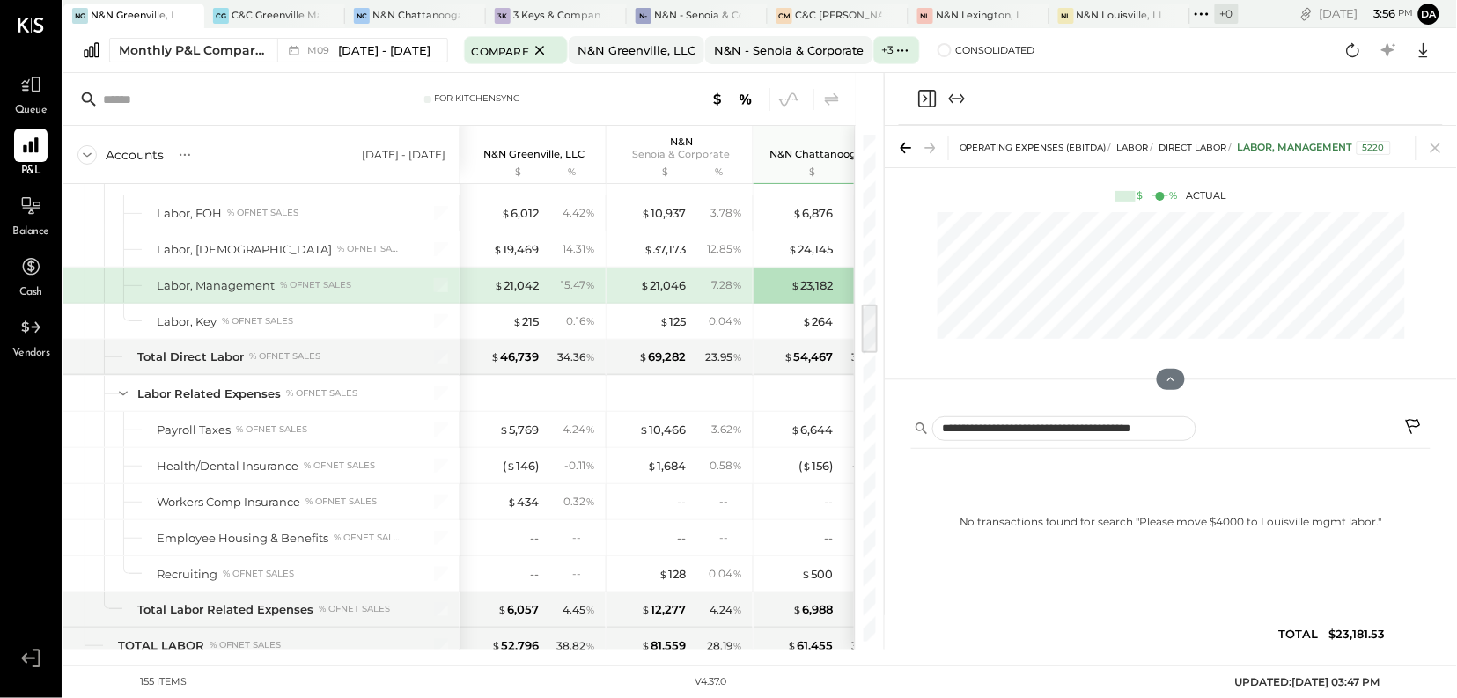
click at [1099, 458] on div "No transactions found for search " Please move $4000 to Louisville mgmt labor. "" at bounding box center [1170, 522] width 519 height 132
click at [1413, 420] on icon at bounding box center [1414, 428] width 21 height 21
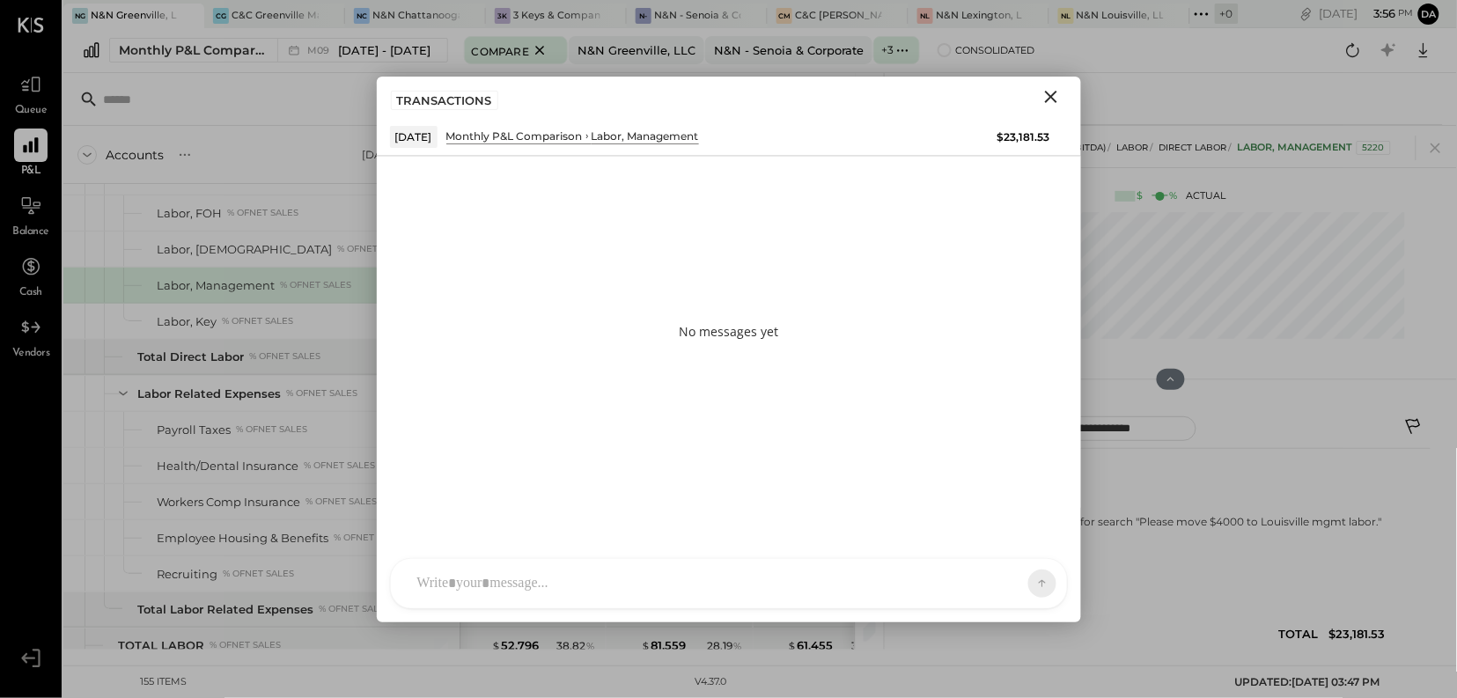
click at [485, 577] on div "[PERSON_NAME] [PERSON_NAME] HT [PERSON_NAME] J jnorell B [PERSON_NAME] MG [PERS…" at bounding box center [729, 583] width 678 height 51
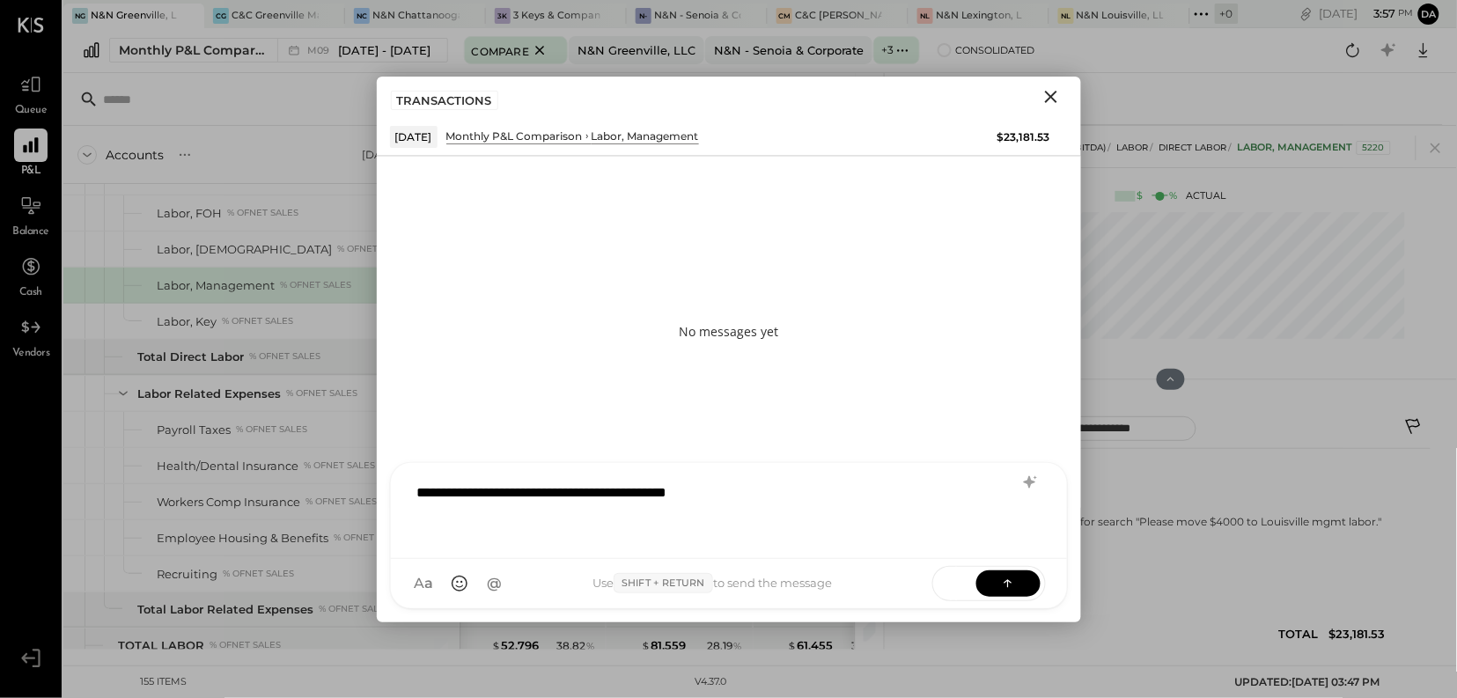
click at [594, 501] on div "**********" at bounding box center [728, 509] width 641 height 70
click at [618, 508] on div "**********" at bounding box center [728, 509] width 641 height 70
click at [1004, 584] on icon at bounding box center [1008, 583] width 18 height 18
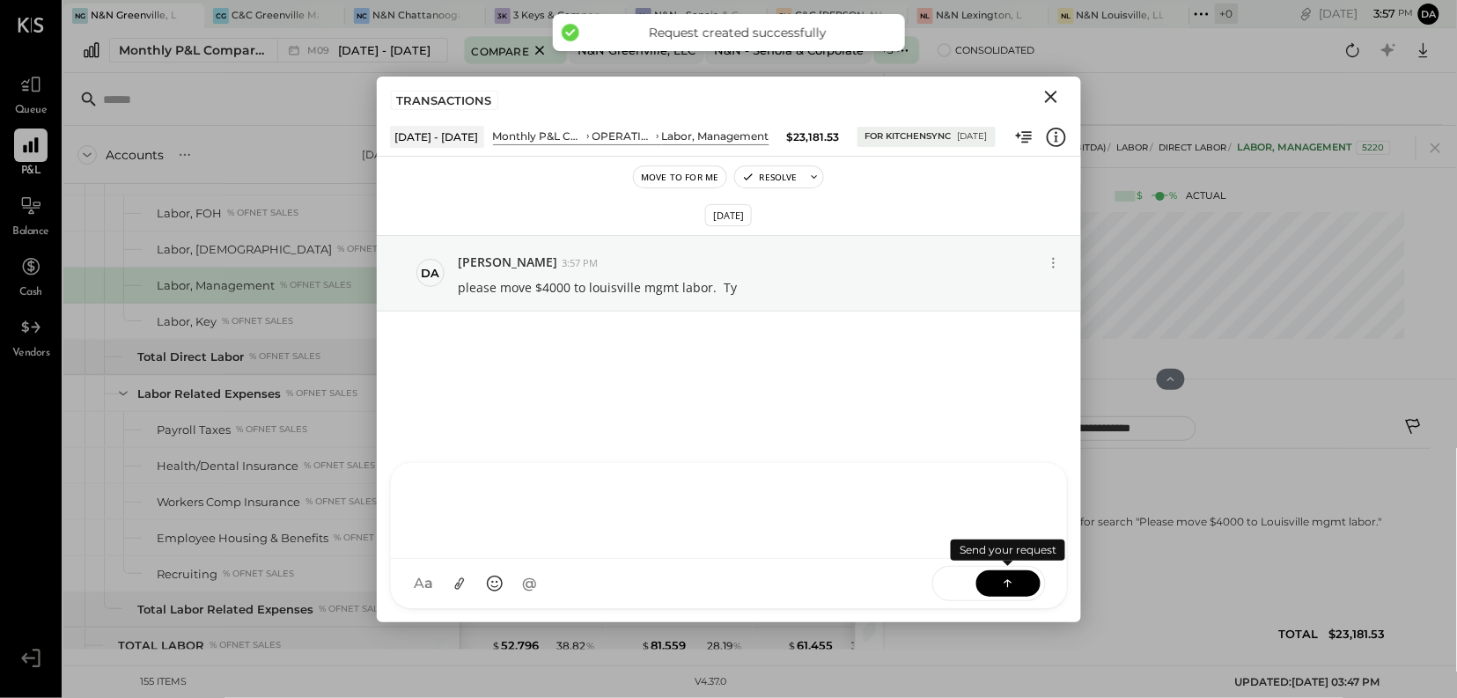
click at [1052, 97] on icon "Close" at bounding box center [1051, 97] width 12 height 12
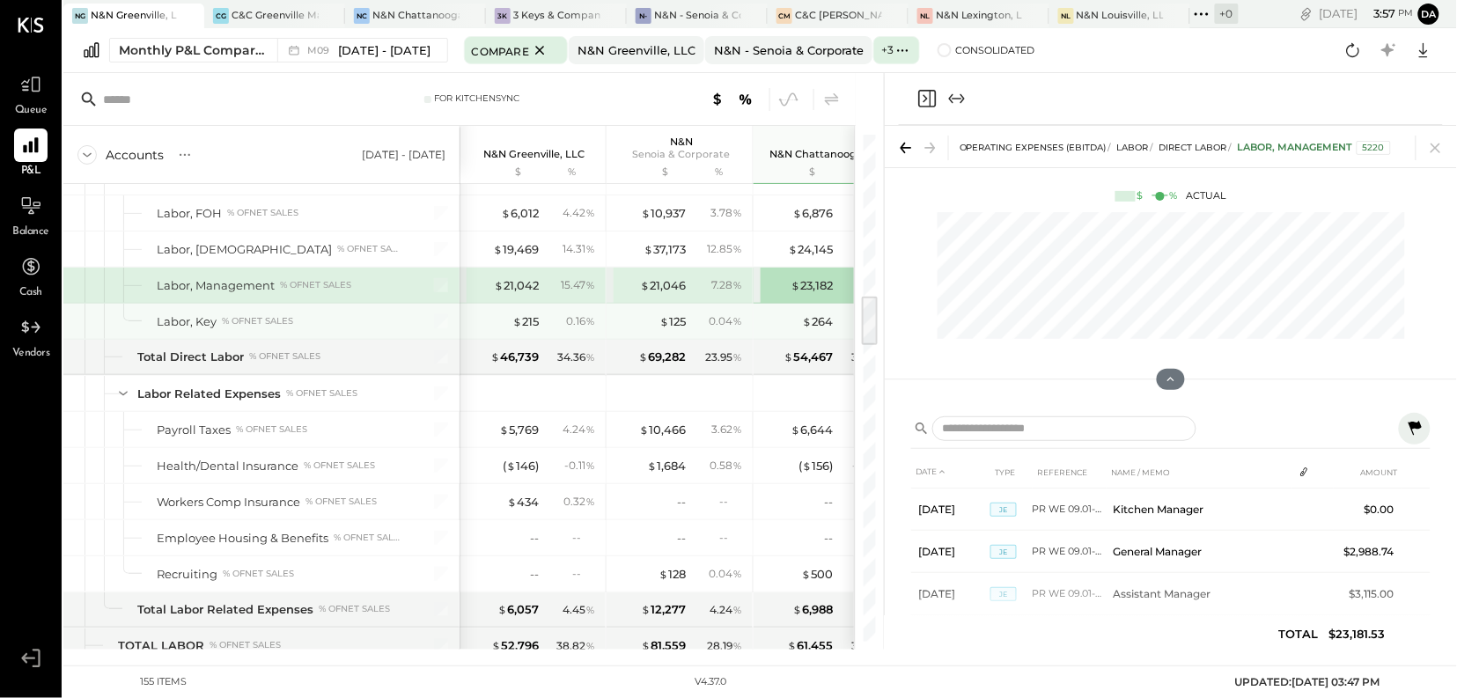
scroll to position [1562, 0]
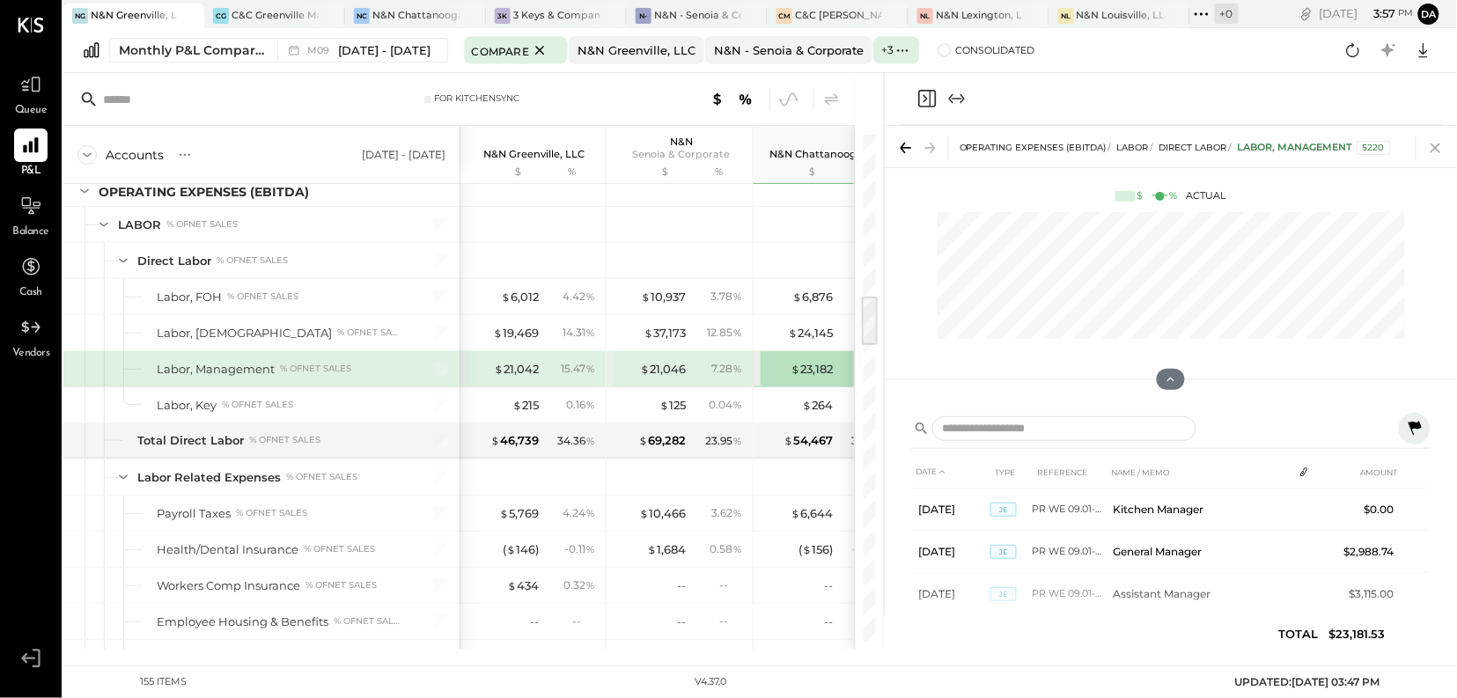
click at [1438, 150] on icon at bounding box center [1436, 148] width 10 height 10
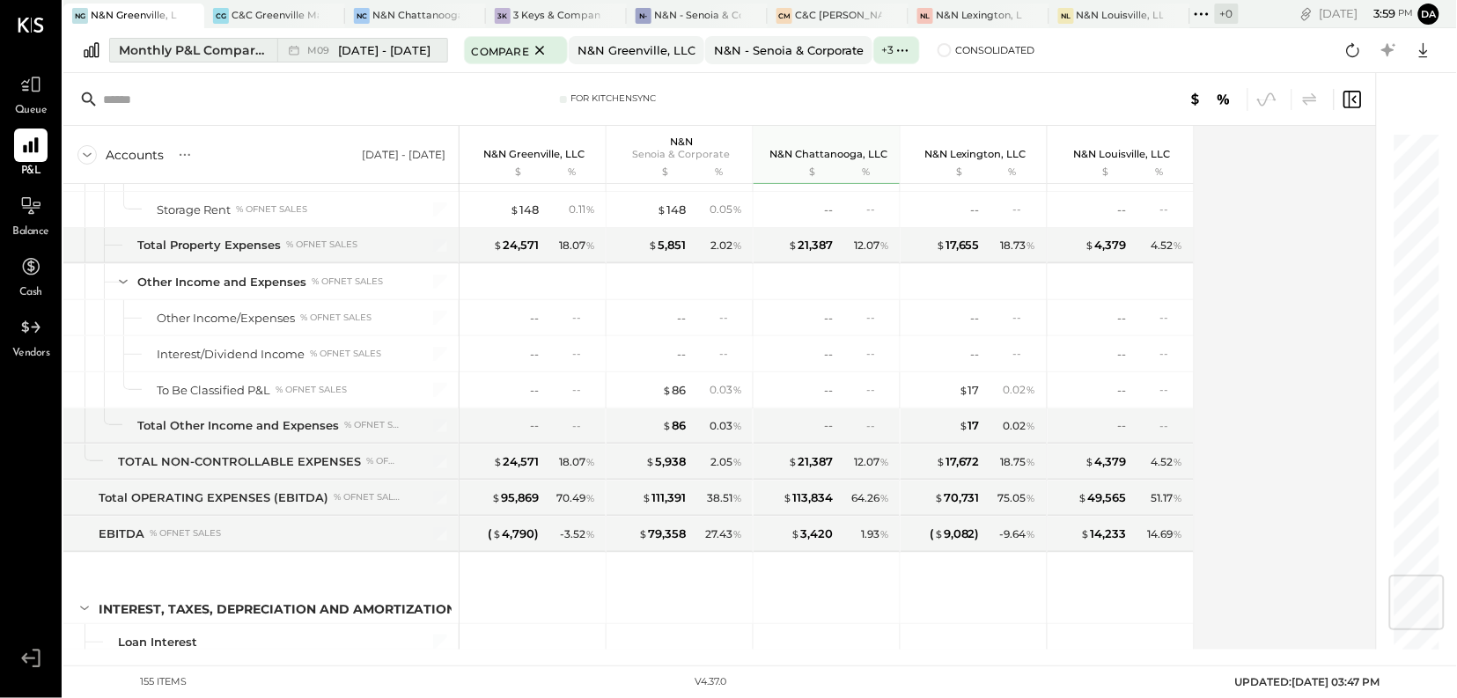
scroll to position [3744, 0]
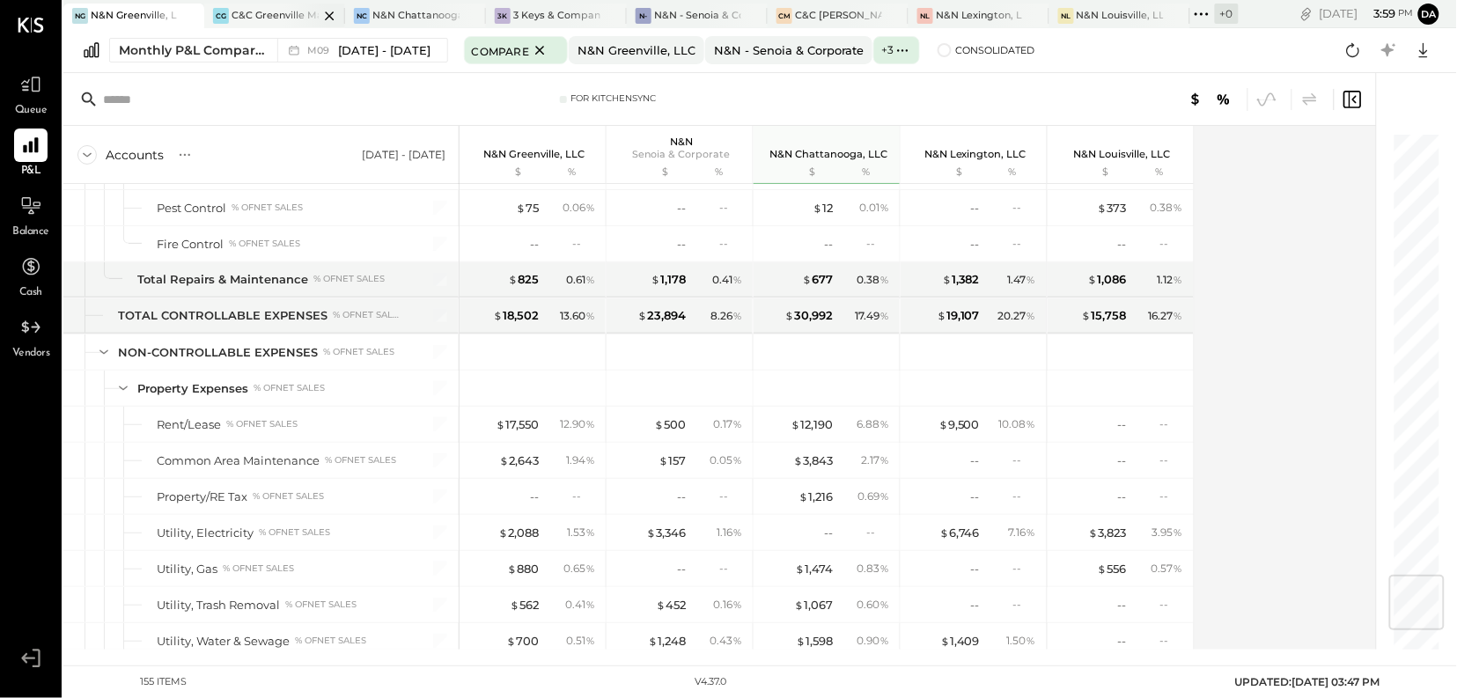
click at [257, 14] on div "C&C Greenville Main, LLC" at bounding box center [275, 16] width 87 height 14
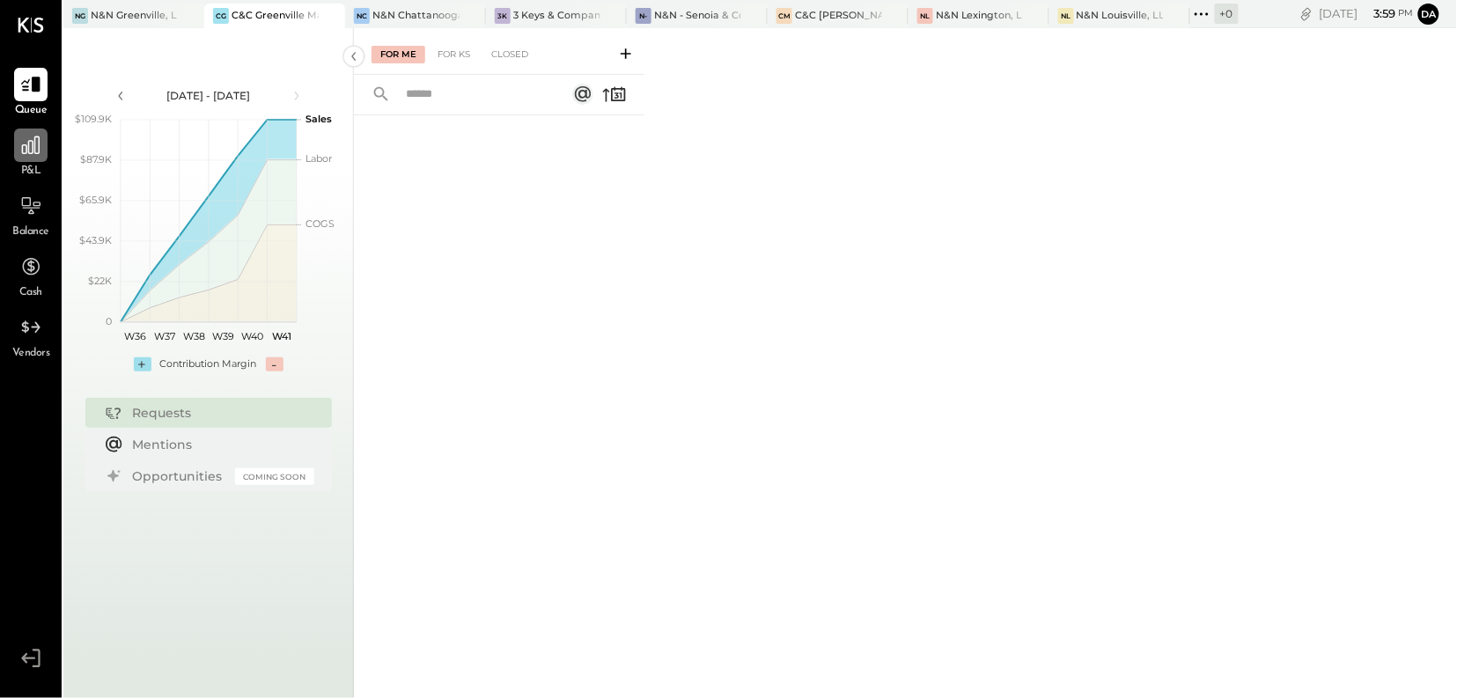
click at [21, 143] on icon at bounding box center [30, 145] width 23 height 23
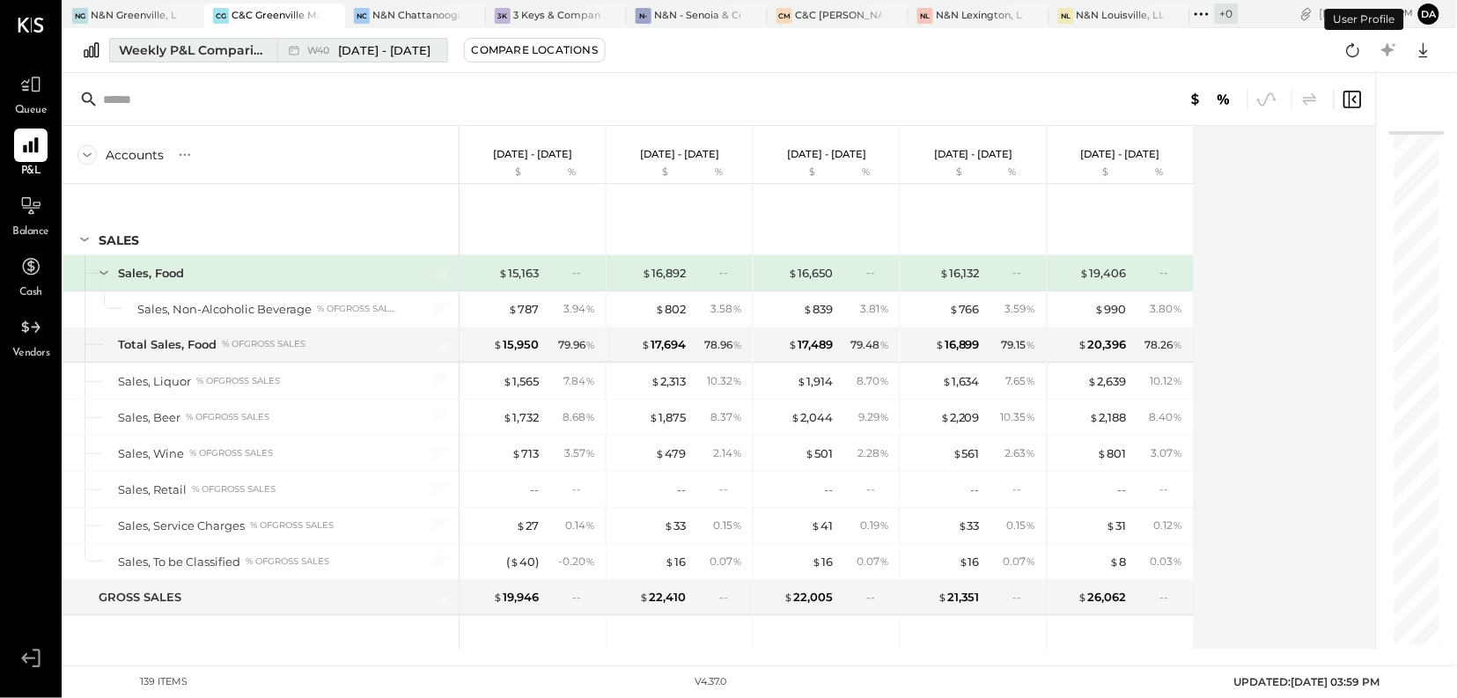
click at [197, 41] on div "Weekly P&L Comparison" at bounding box center [193, 50] width 148 height 18
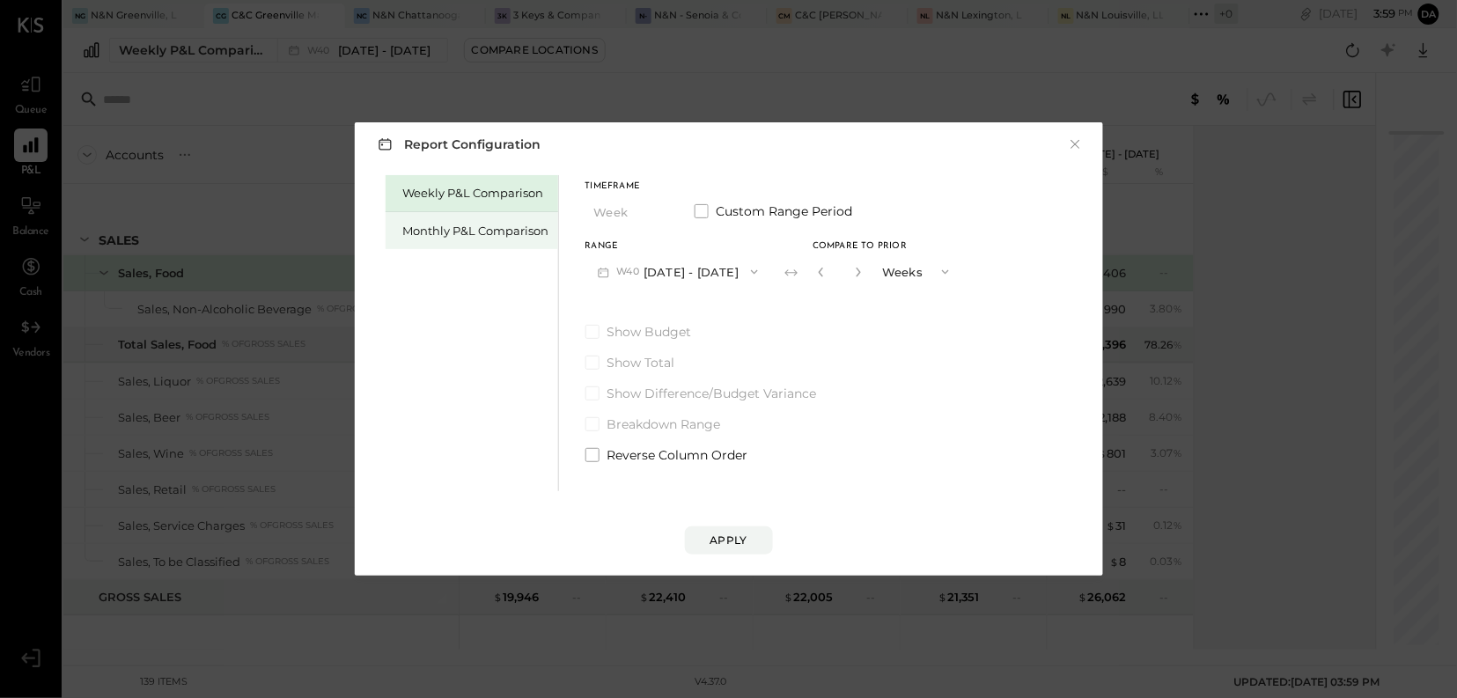
click at [474, 232] on div "Monthly P&L Comparison" at bounding box center [476, 231] width 146 height 17
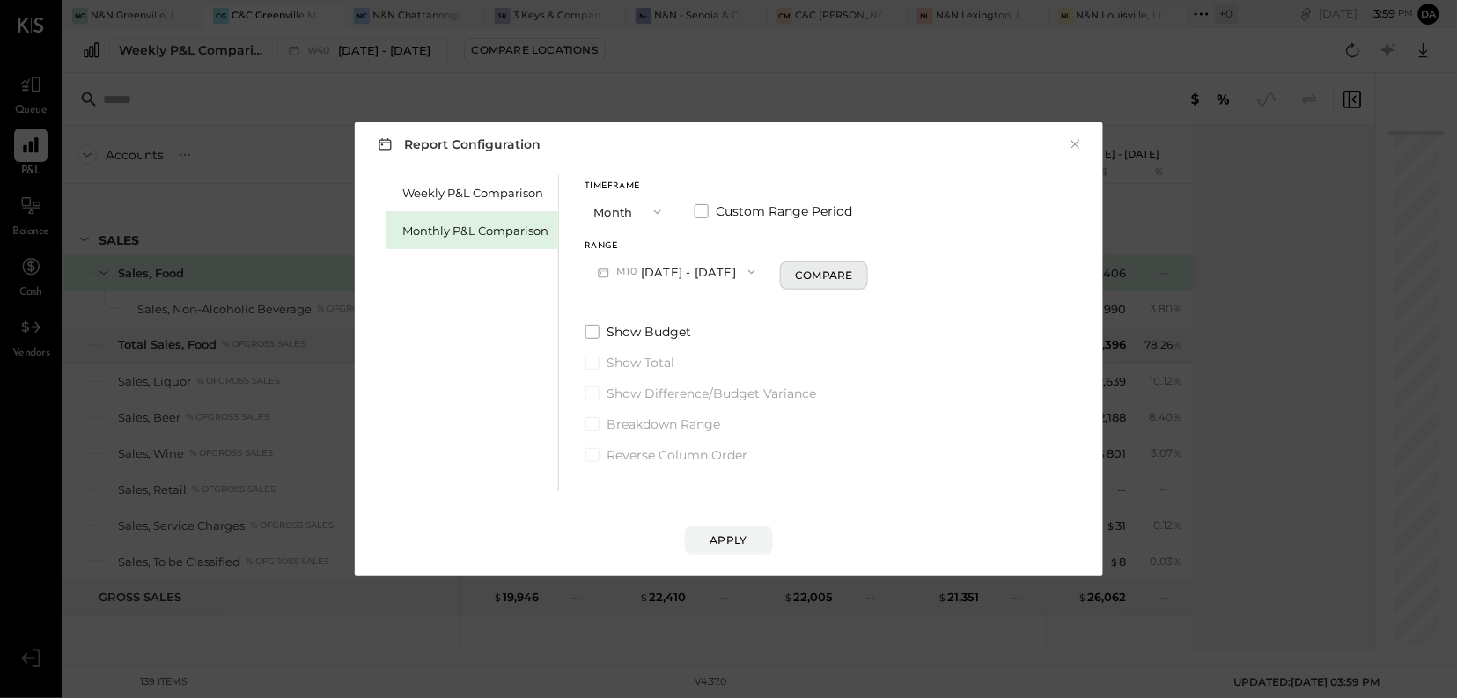
click at [811, 276] on div "Compare" at bounding box center [823, 275] width 57 height 15
click at [745, 275] on icon "button" at bounding box center [752, 272] width 14 height 14
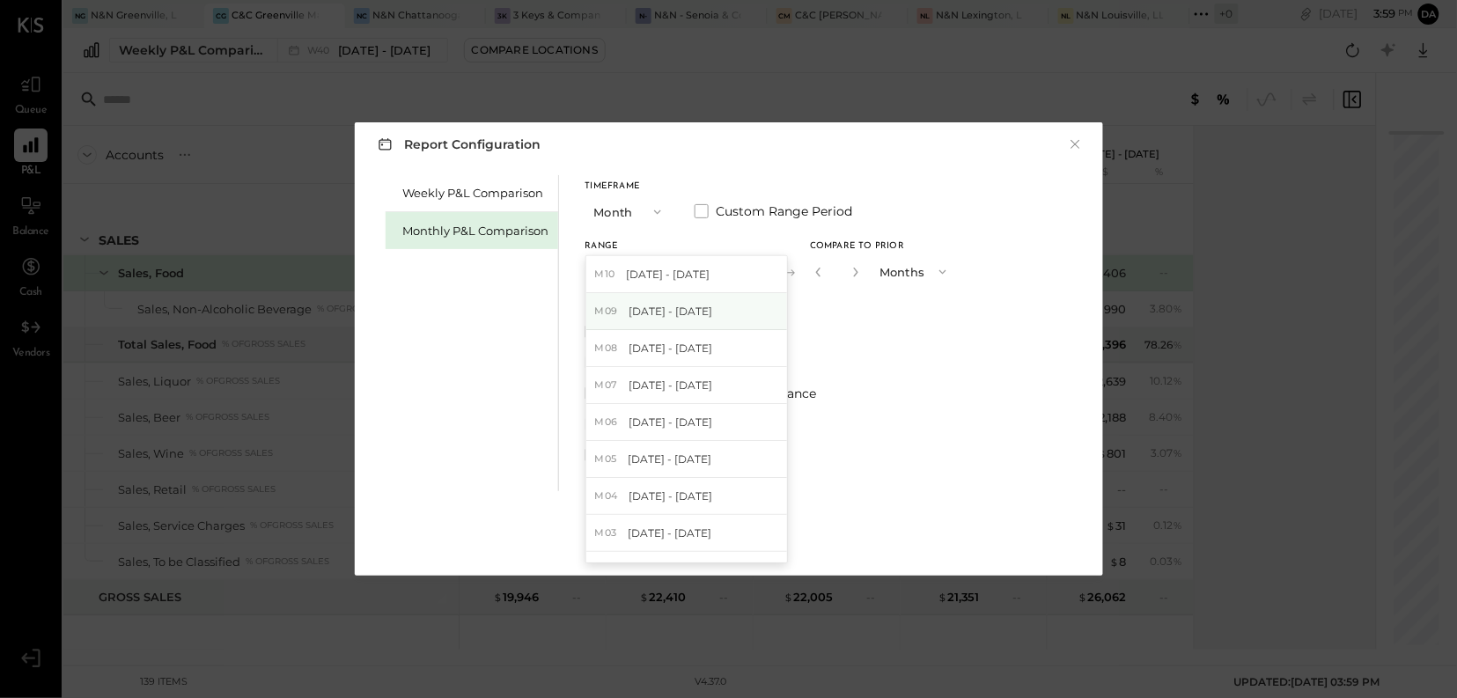
click at [668, 313] on span "[DATE] - [DATE]" at bounding box center [671, 311] width 84 height 15
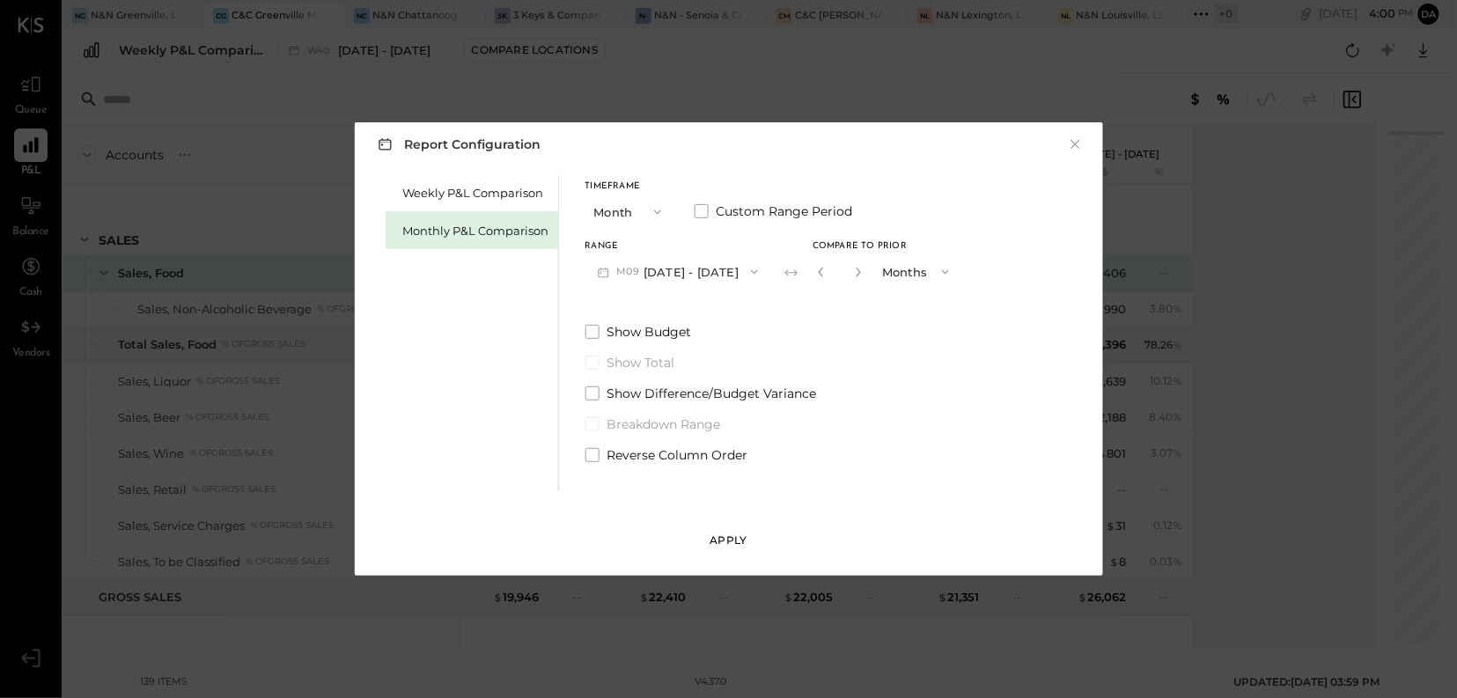
click at [719, 549] on button "Apply" at bounding box center [729, 540] width 88 height 28
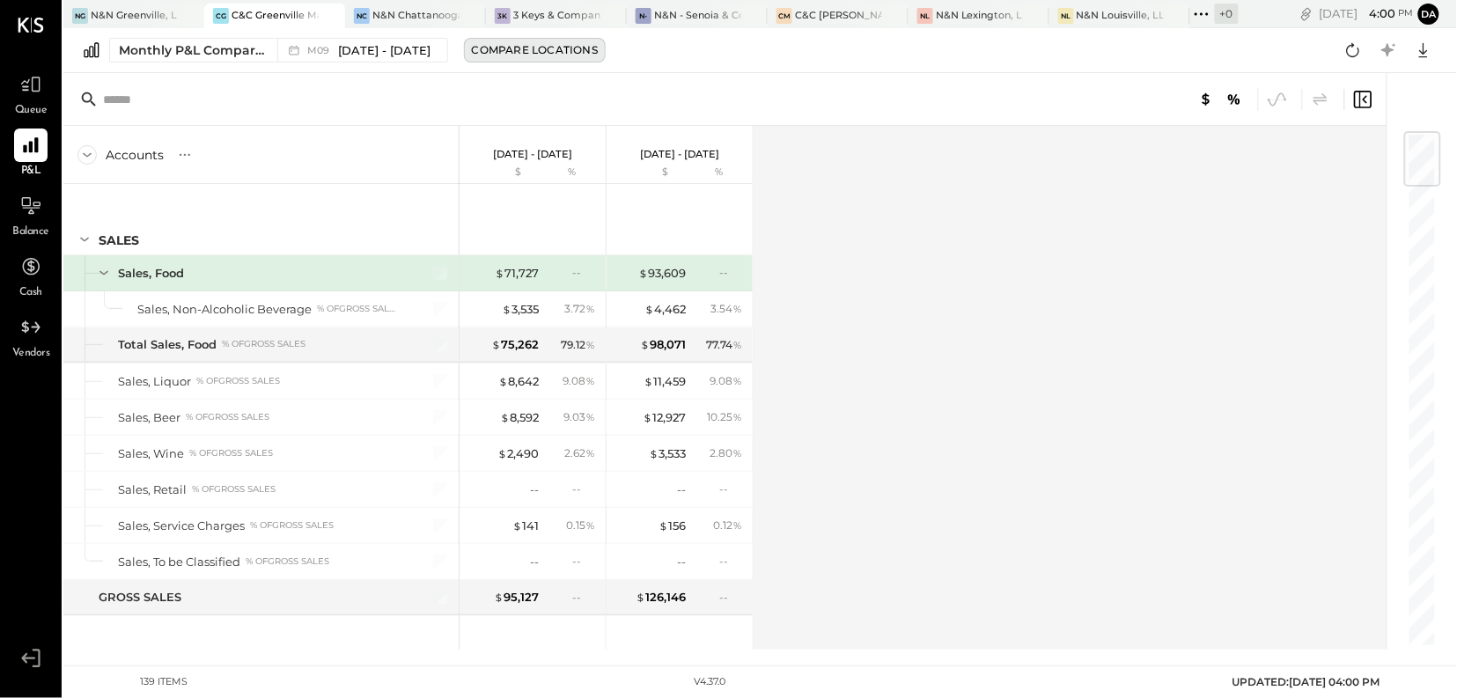
click at [529, 55] on div "Compare Locations" at bounding box center [535, 49] width 126 height 15
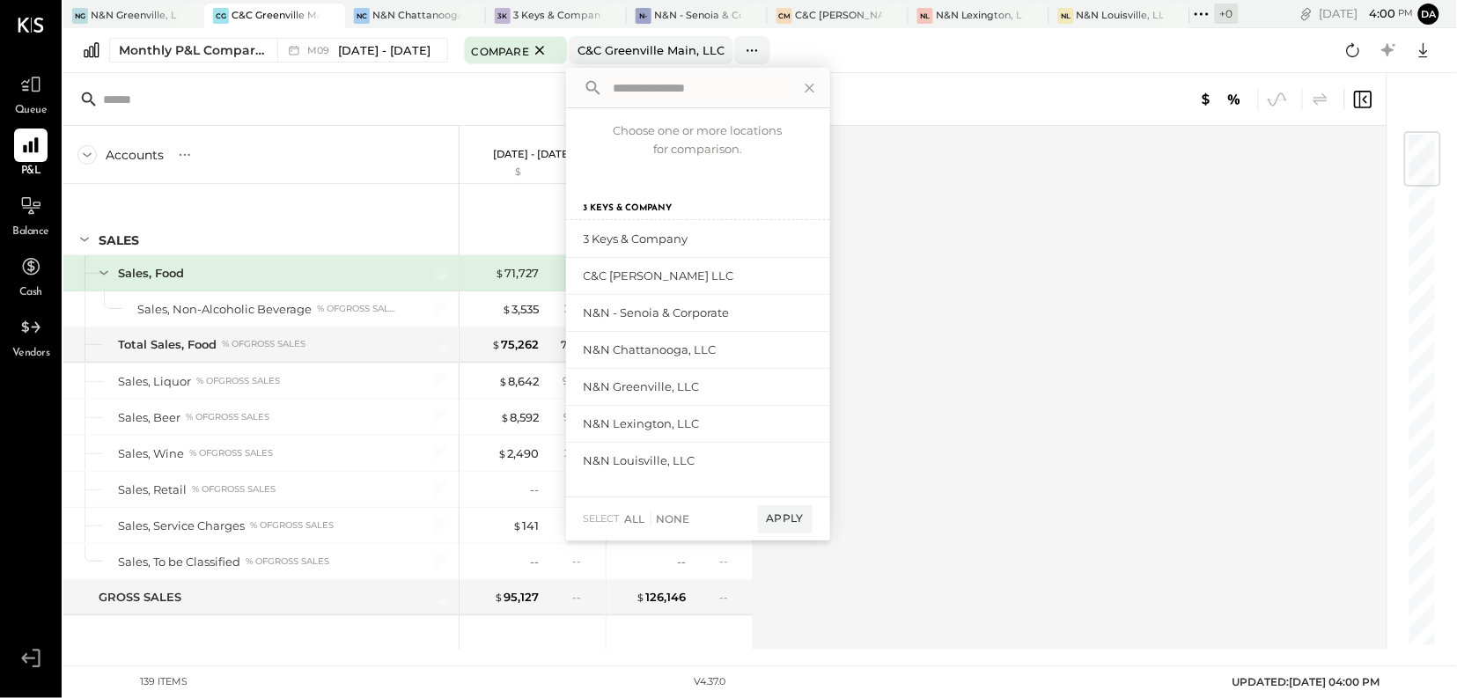
click at [997, 329] on div "Accounts S % GL [DATE] - [DATE] $ % [DATE] - [DATE] $ % SALES Sales, Food Sales…" at bounding box center [726, 388] width 1326 height 524
click at [637, 280] on div "C&C [PERSON_NAME] LLC" at bounding box center [643, 276] width 118 height 17
click at [721, 274] on div "add to compare" at bounding box center [760, 276] width 106 height 21
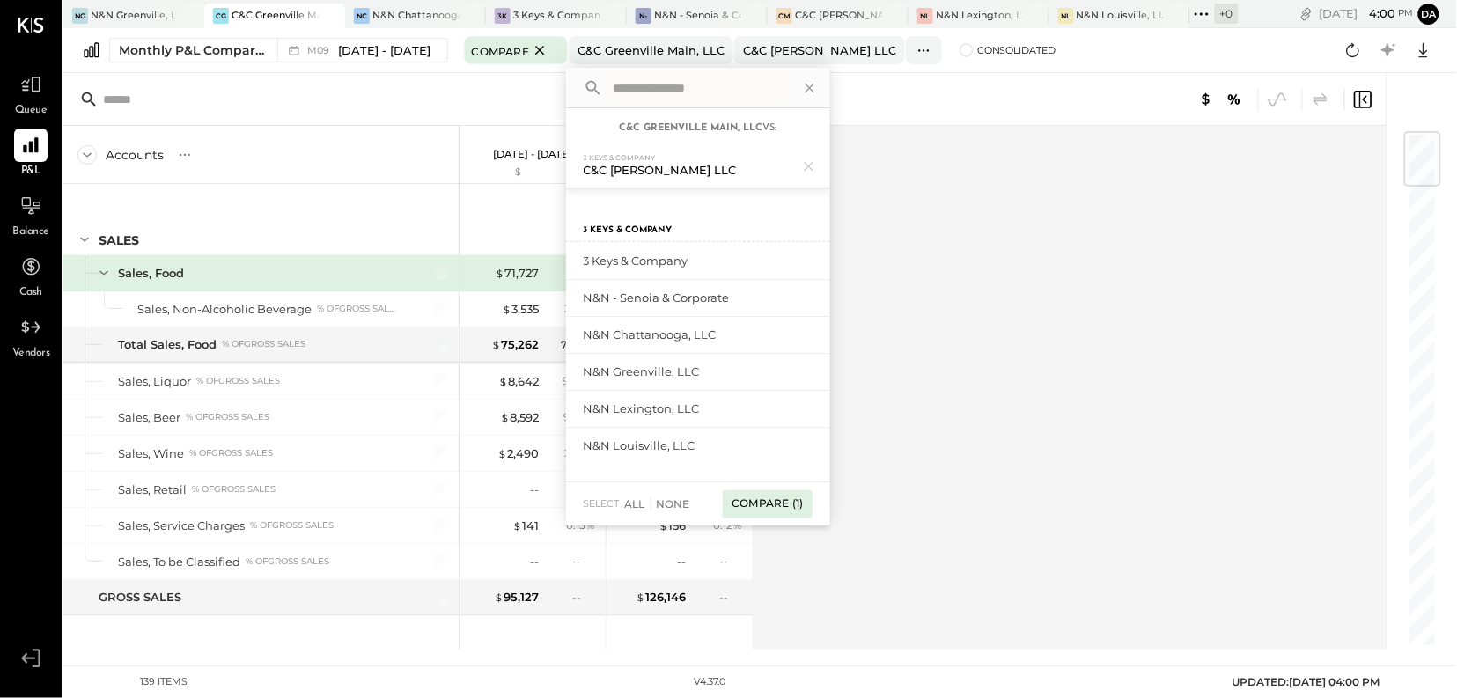
click at [768, 508] on div "Compare (1)" at bounding box center [767, 504] width 89 height 28
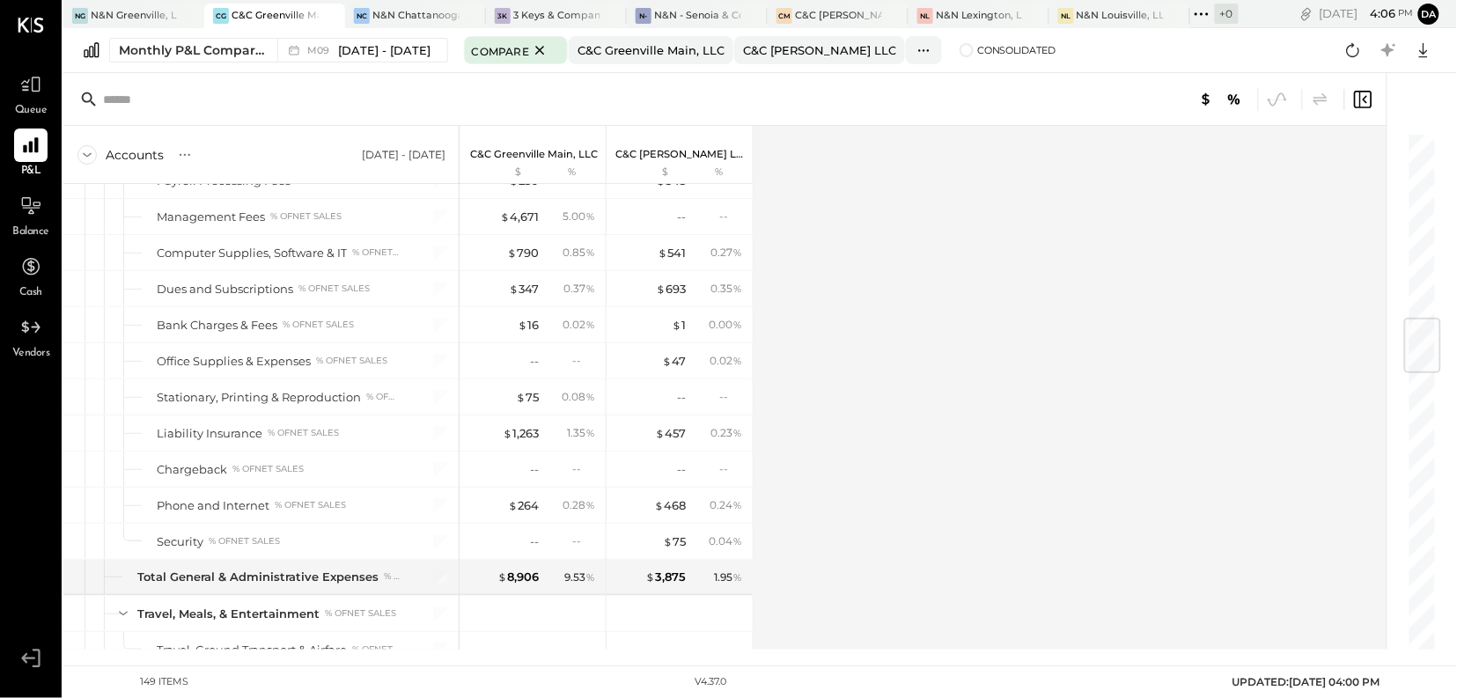
scroll to position [1572, 0]
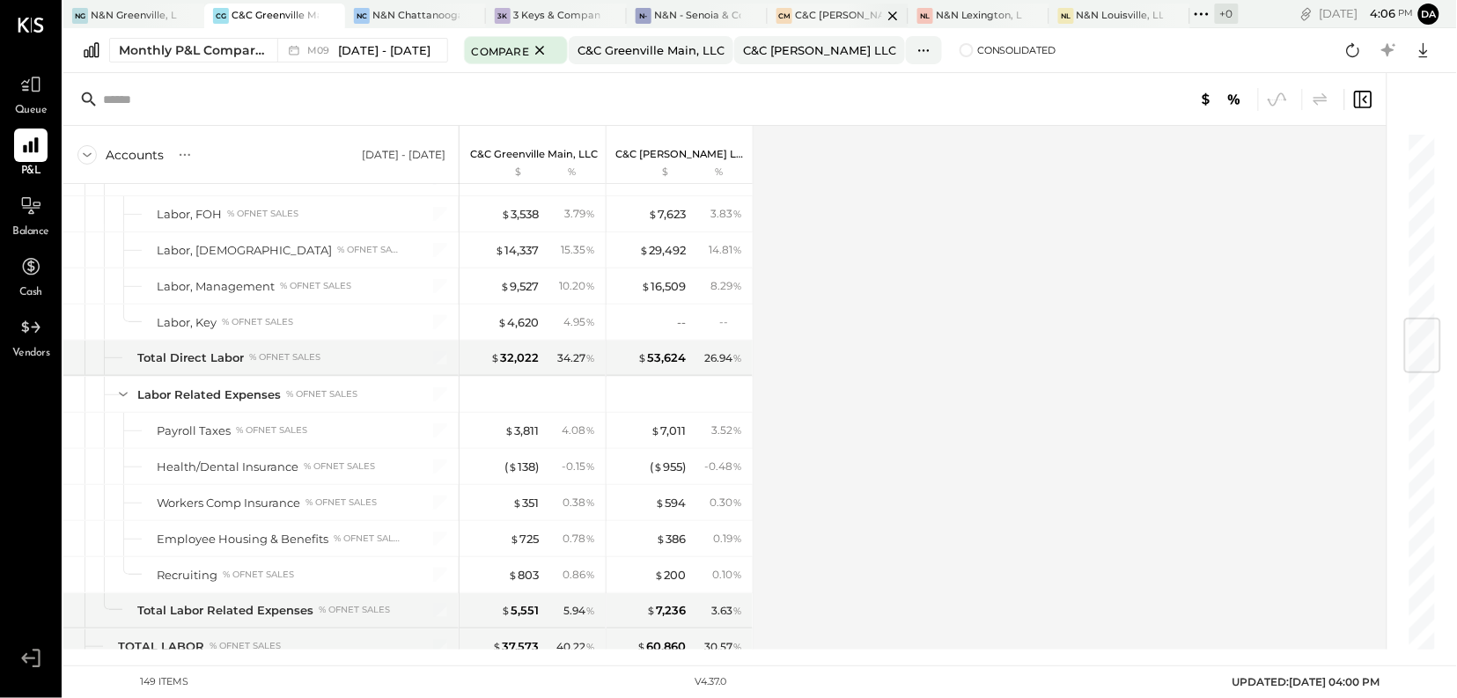
click at [824, 20] on div "C&C [PERSON_NAME] LLC" at bounding box center [838, 16] width 87 height 14
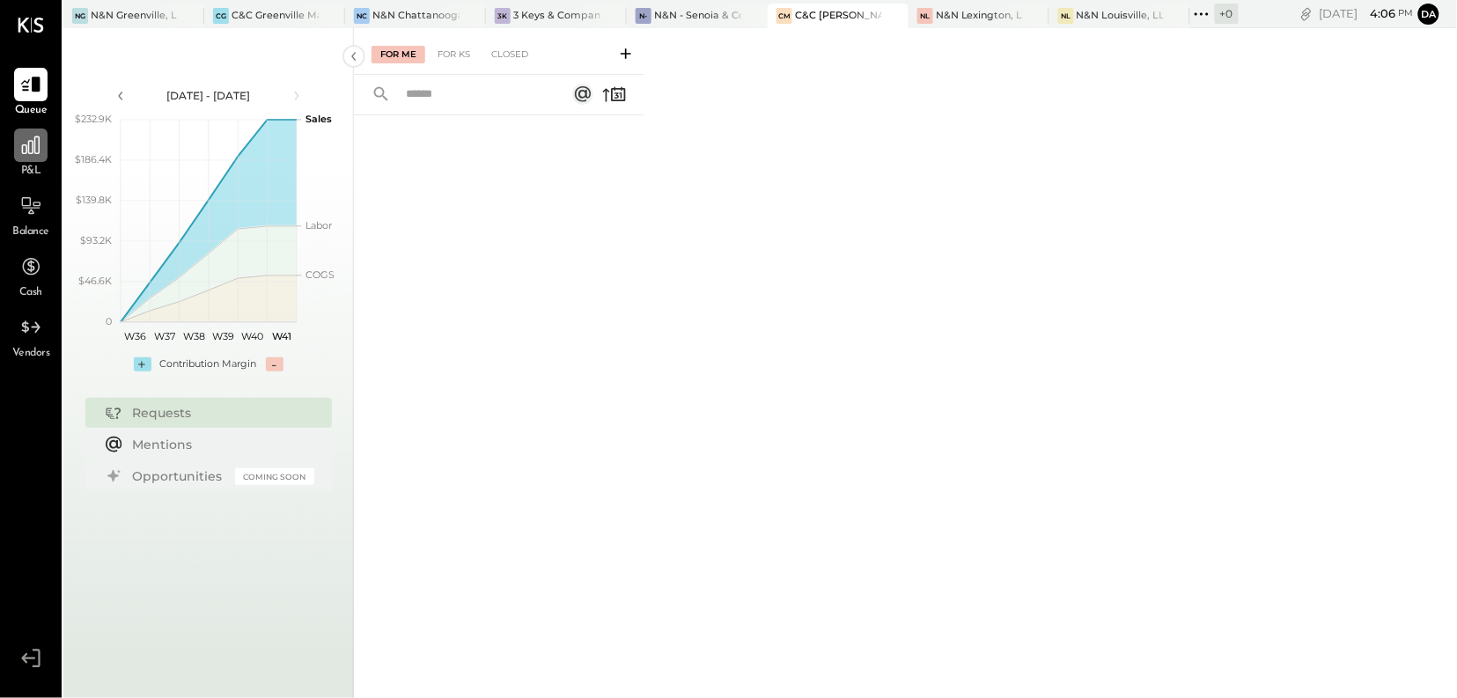
click at [39, 148] on icon at bounding box center [31, 145] width 18 height 18
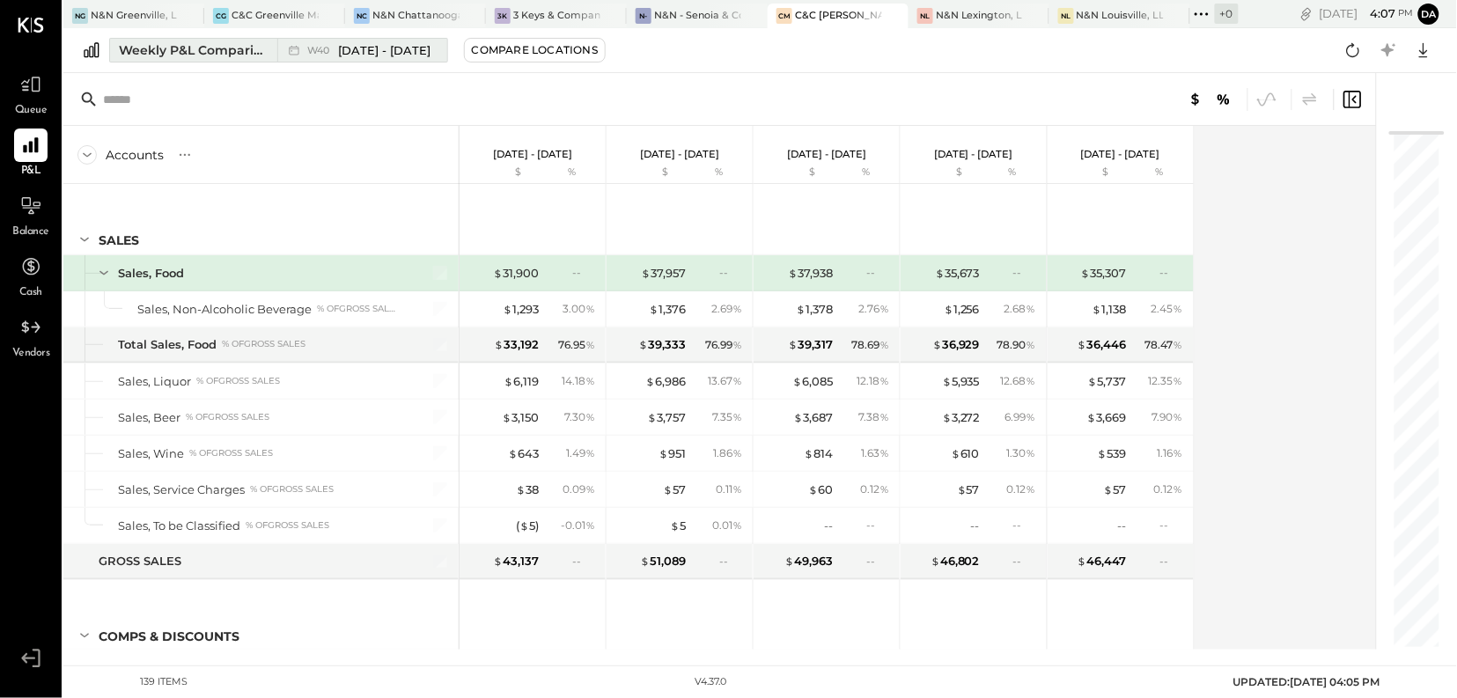
click at [174, 52] on div "Weekly P&L Comparison" at bounding box center [193, 50] width 148 height 18
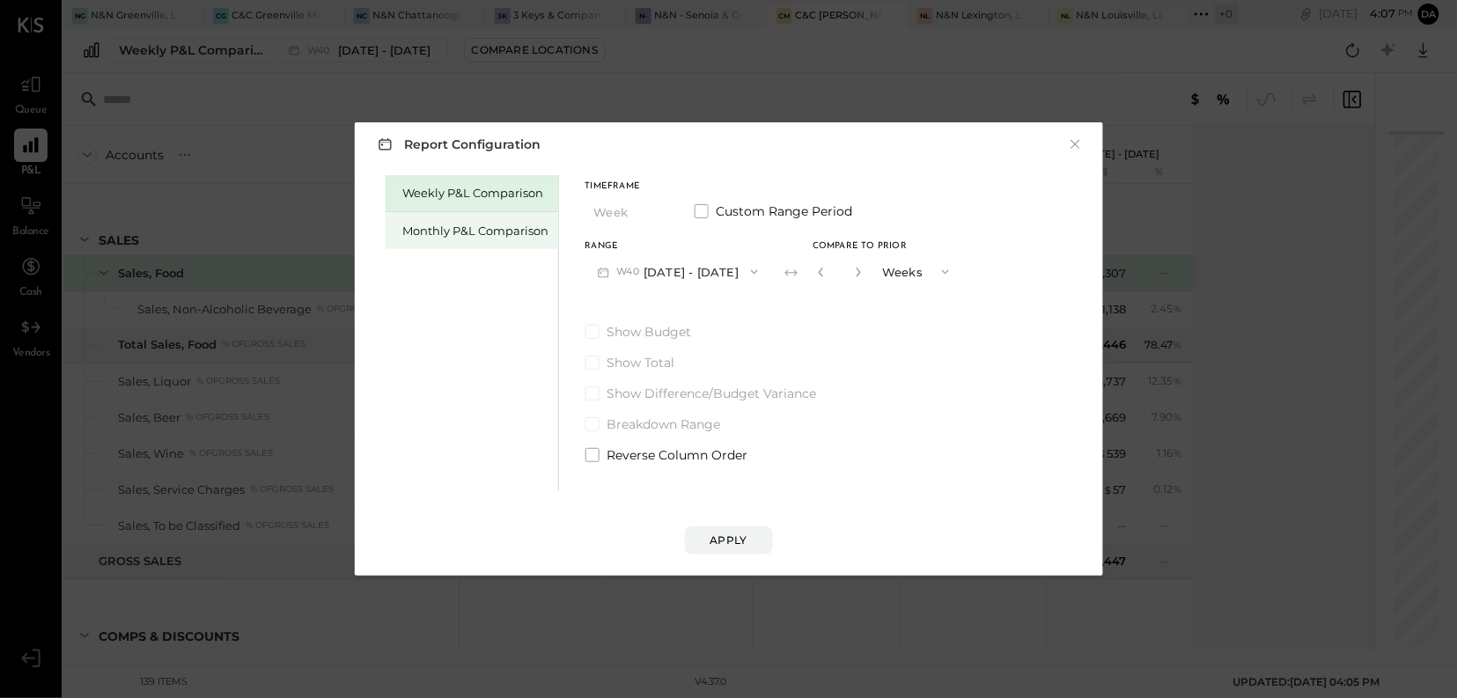
click at [446, 227] on div "Monthly P&L Comparison" at bounding box center [476, 231] width 146 height 17
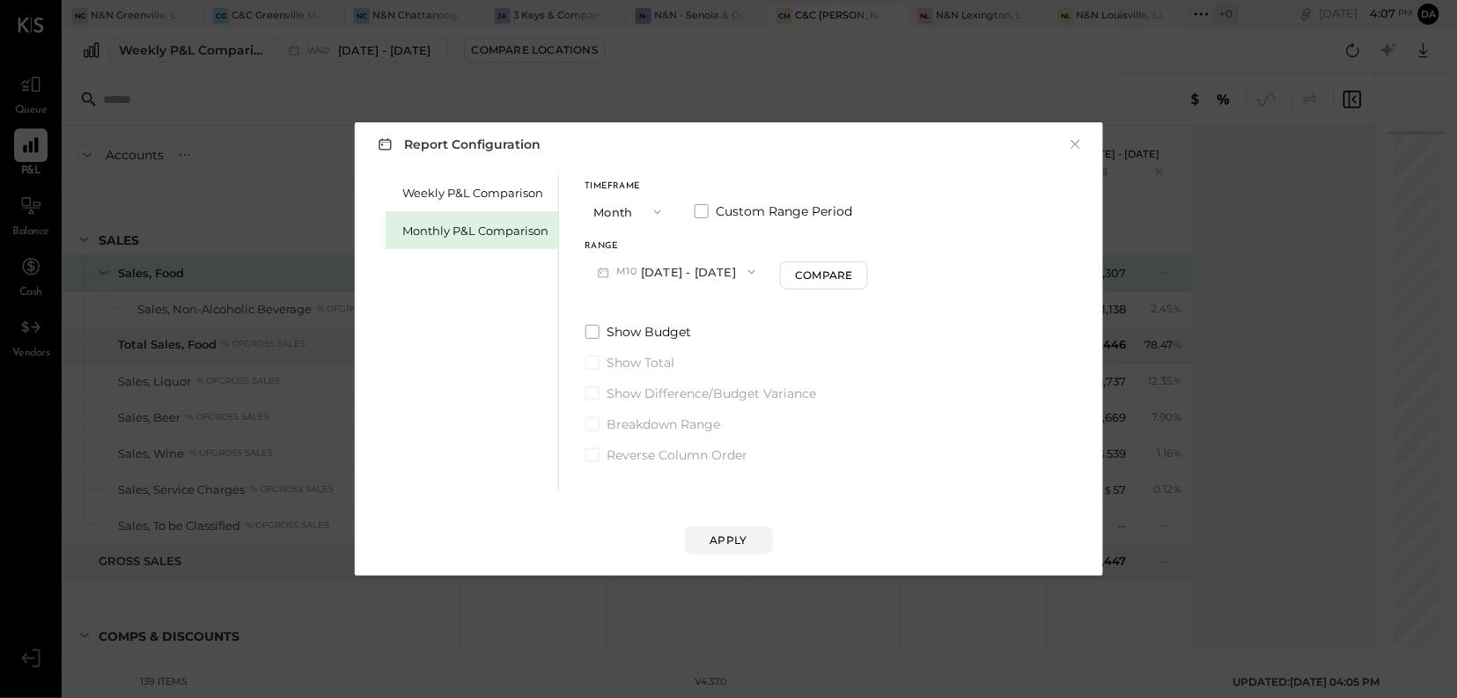
click at [745, 273] on icon "button" at bounding box center [752, 272] width 14 height 14
click at [668, 320] on div "M09 [DATE] - [DATE]" at bounding box center [686, 311] width 201 height 37
click at [845, 277] on div "Compare" at bounding box center [826, 275] width 57 height 15
click at [819, 276] on icon "button" at bounding box center [821, 273] width 4 height 10
click at [817, 276] on div "Compare" at bounding box center [826, 275] width 57 height 15
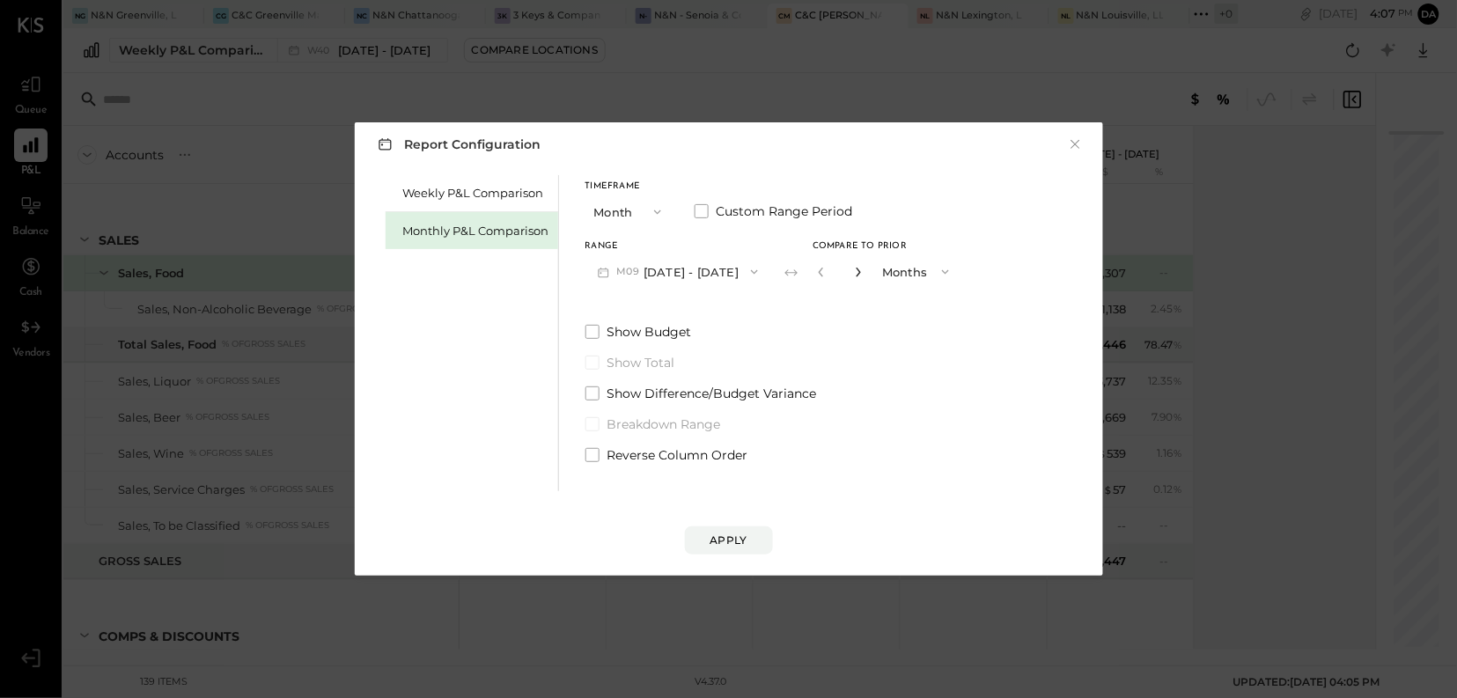
click at [853, 268] on icon "button" at bounding box center [858, 272] width 11 height 11
type input "*"
click at [725, 540] on div "Apply" at bounding box center [728, 540] width 37 height 15
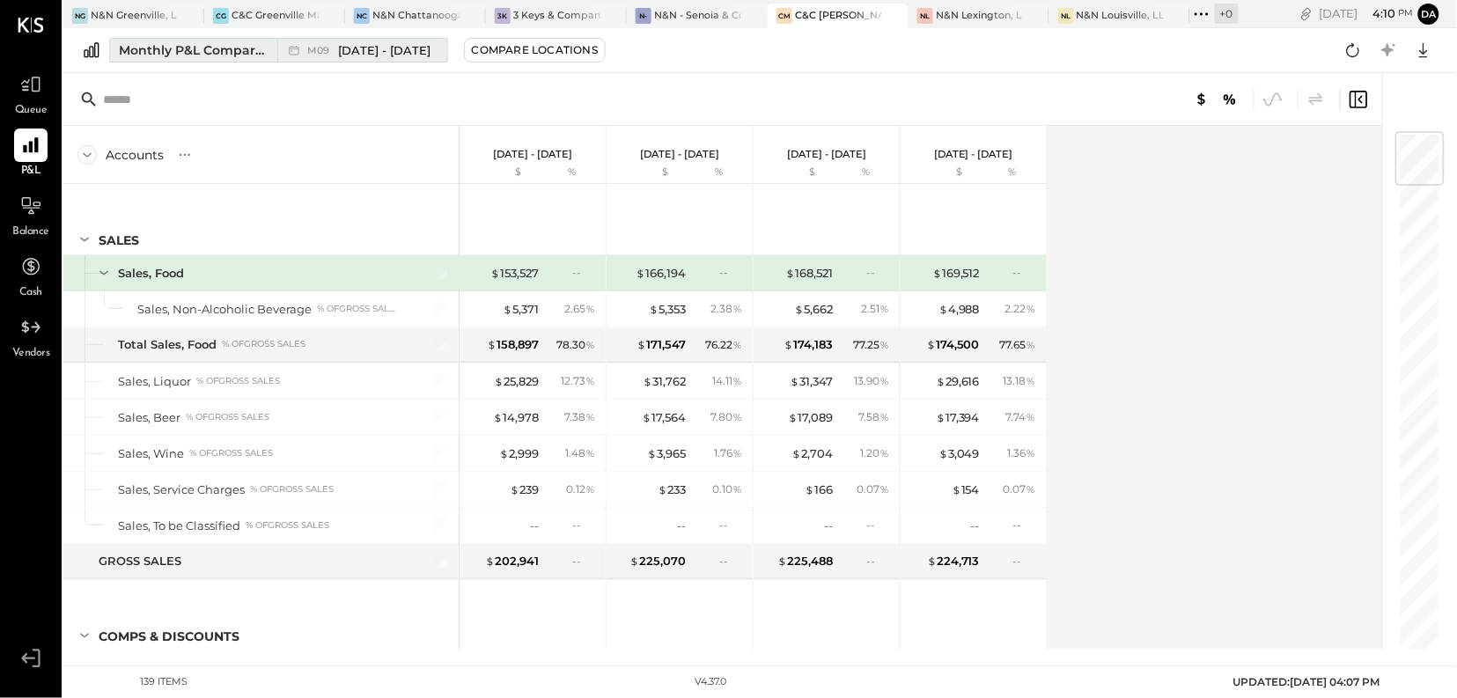
click at [363, 51] on span "[DATE] - [DATE]" at bounding box center [385, 50] width 92 height 17
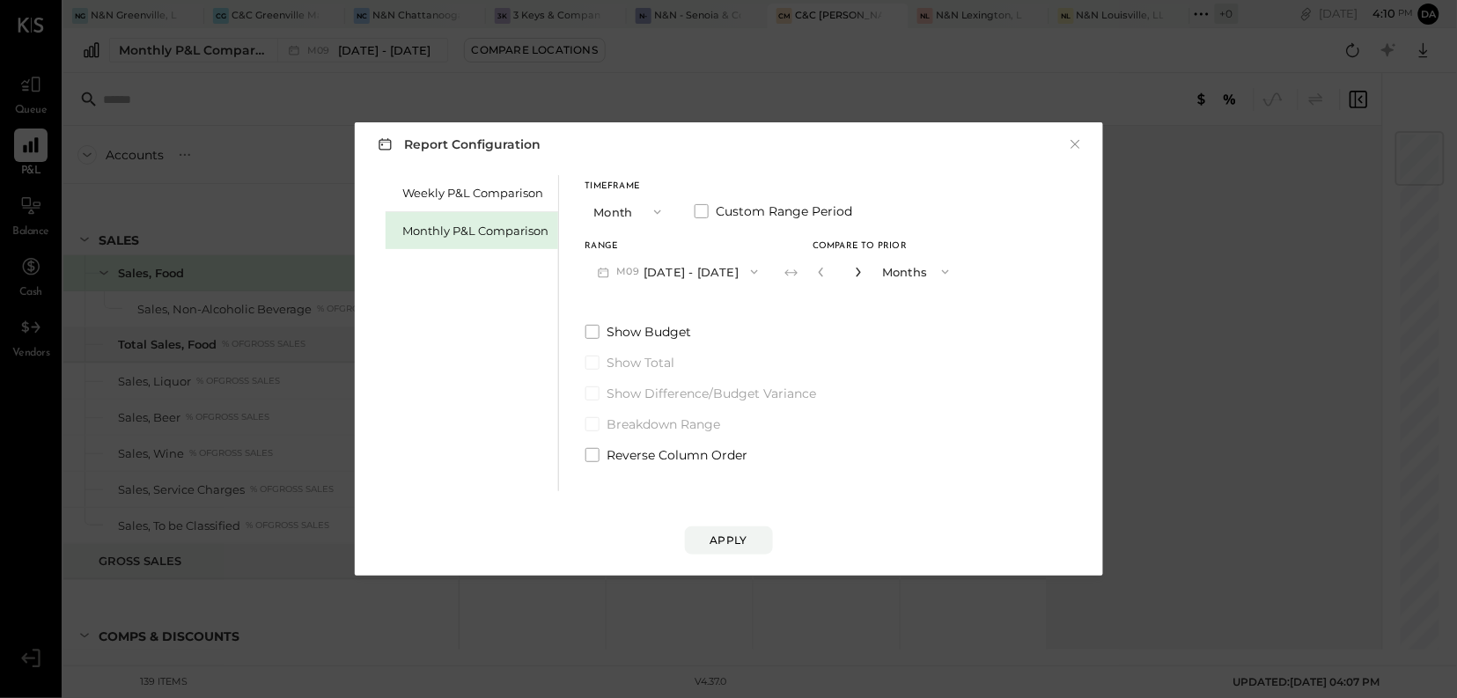
click at [857, 270] on icon "button" at bounding box center [859, 273] width 4 height 10
type input "*"
click at [743, 539] on div "Apply" at bounding box center [728, 540] width 37 height 15
